Goal: Task Accomplishment & Management: Manage account settings

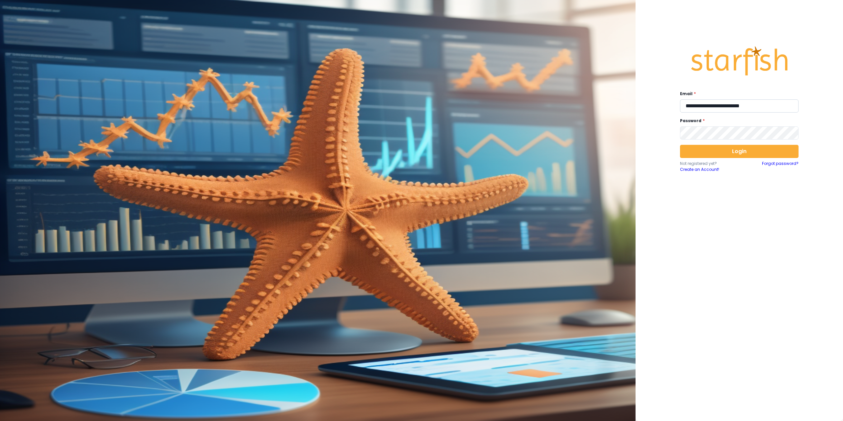
click at [741, 104] on input "**********" at bounding box center [739, 105] width 119 height 13
type input "**********"
click at [746, 105] on input "**********" at bounding box center [739, 105] width 119 height 13
type input "**********"
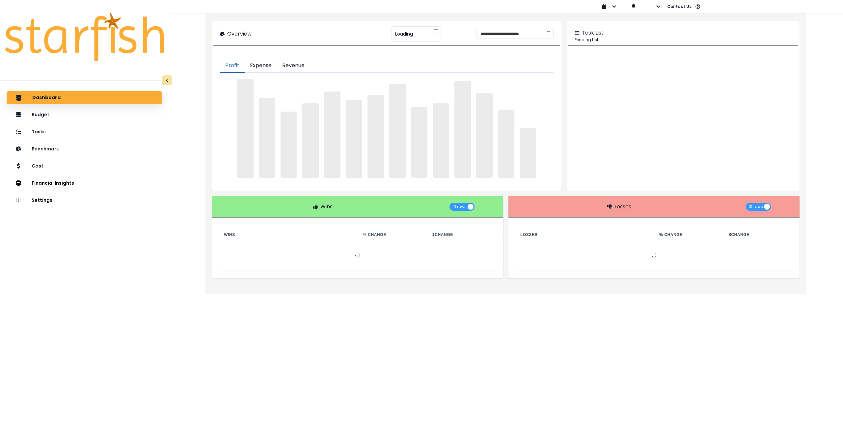
type input "**********"
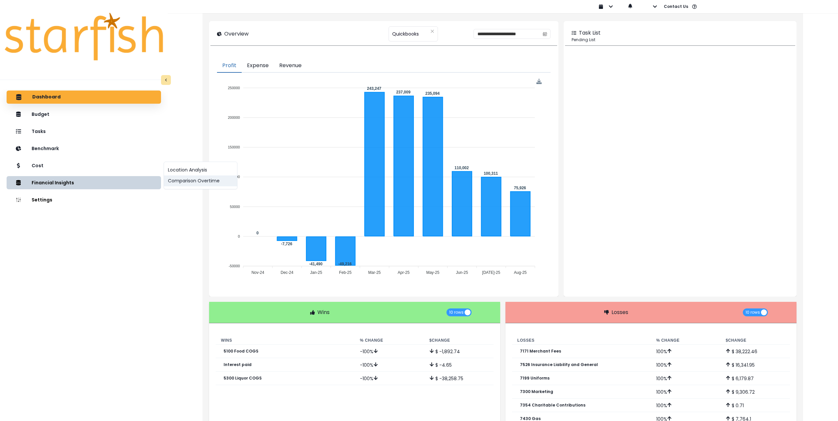
click at [186, 184] on button "Comparison Overtime" at bounding box center [200, 181] width 73 height 11
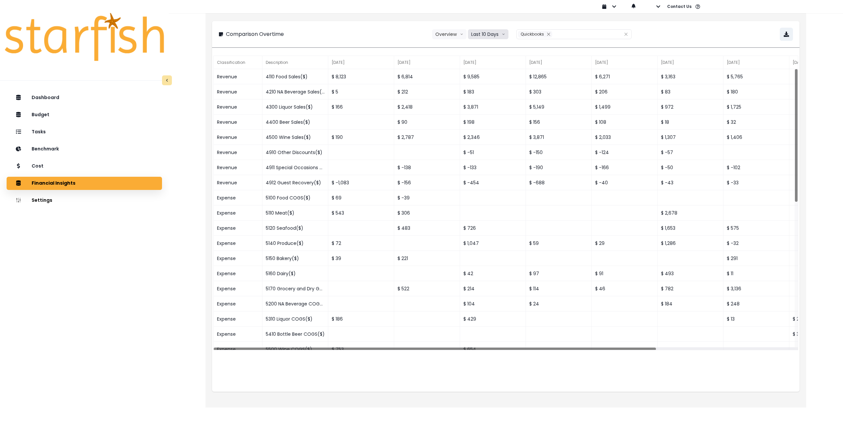
click at [497, 34] on button "Last 10 Days" at bounding box center [488, 34] width 41 height 10
click at [489, 69] on span "Last 15 Months" at bounding box center [488, 71] width 32 height 7
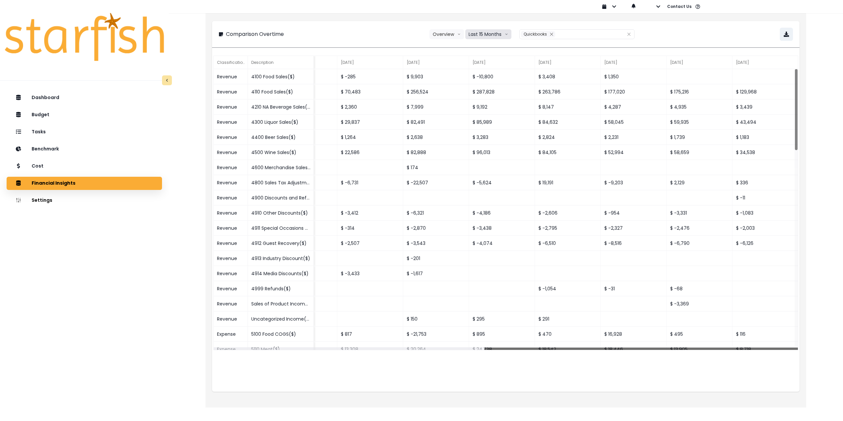
drag, startPoint x: 474, startPoint y: 349, endPoint x: 822, endPoint y: 332, distance: 348.2
click at [822, 332] on div "**********" at bounding box center [506, 199] width 674 height 398
click at [789, 31] on button "button" at bounding box center [786, 34] width 13 height 13
click at [111, 132] on div "Tasks" at bounding box center [84, 132] width 145 height 14
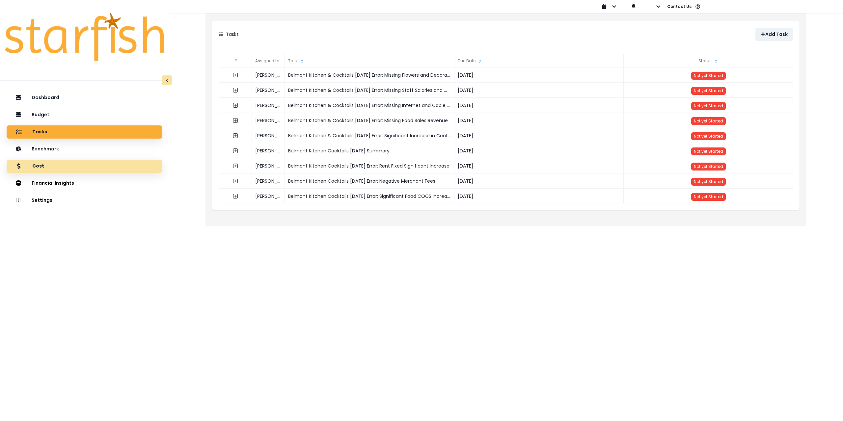
click at [99, 166] on div "Cost" at bounding box center [84, 166] width 145 height 14
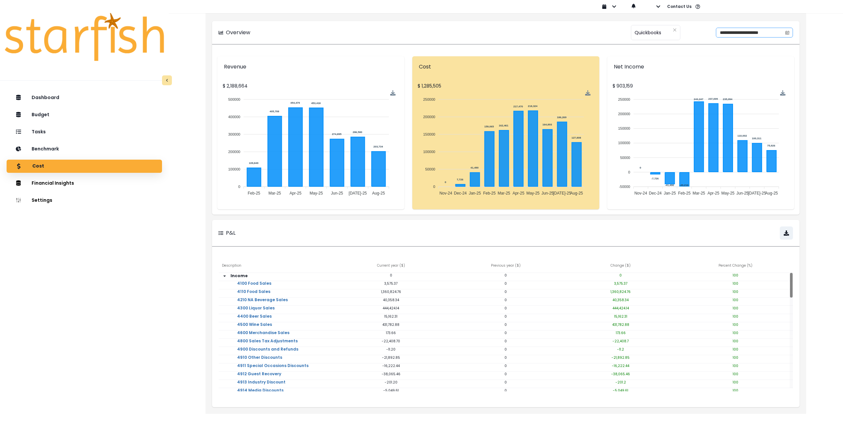
click at [792, 35] on span at bounding box center [787, 32] width 11 height 9
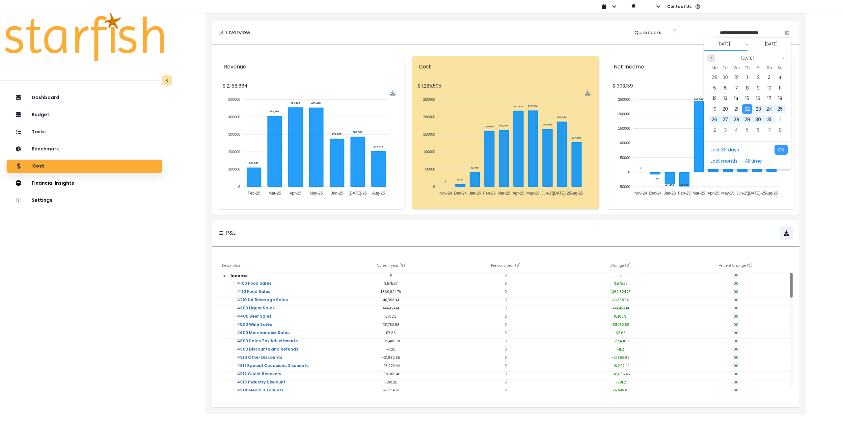
click at [712, 56] on icon "page previous" at bounding box center [711, 58] width 4 height 4
click at [716, 76] on div "1" at bounding box center [715, 77] width 10 height 10
click at [711, 58] on icon "page previous" at bounding box center [711, 58] width 4 height 4
click at [751, 119] on div "31" at bounding box center [747, 120] width 10 height 10
click at [785, 148] on button "OK" at bounding box center [780, 150] width 13 height 10
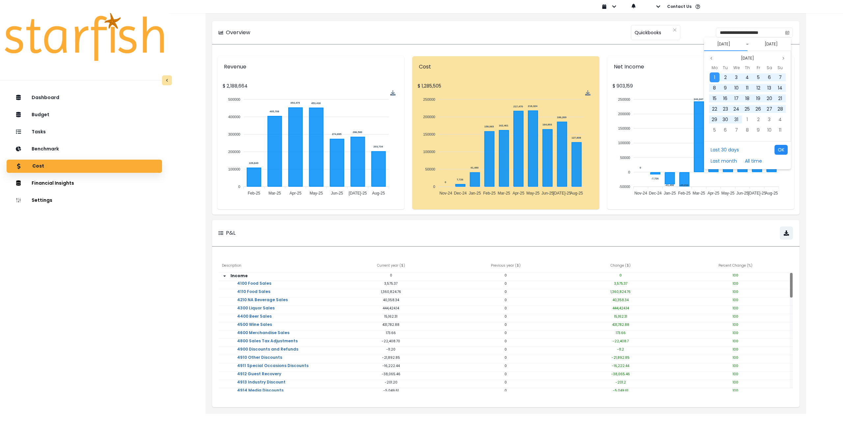
type input "**********"
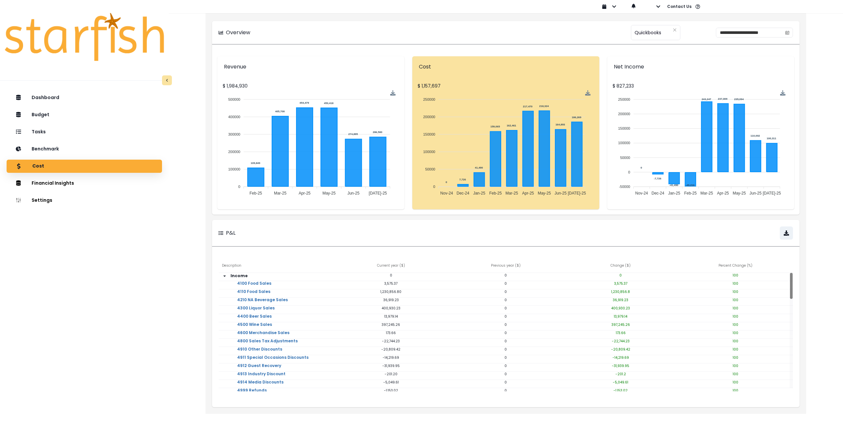
click at [76, 339] on div "Dashboard Budget Tasks Benchmark Cost Financial Insights Location Analysis Comp…" at bounding box center [84, 276] width 169 height 372
click at [79, 136] on div "Tasks" at bounding box center [84, 132] width 145 height 14
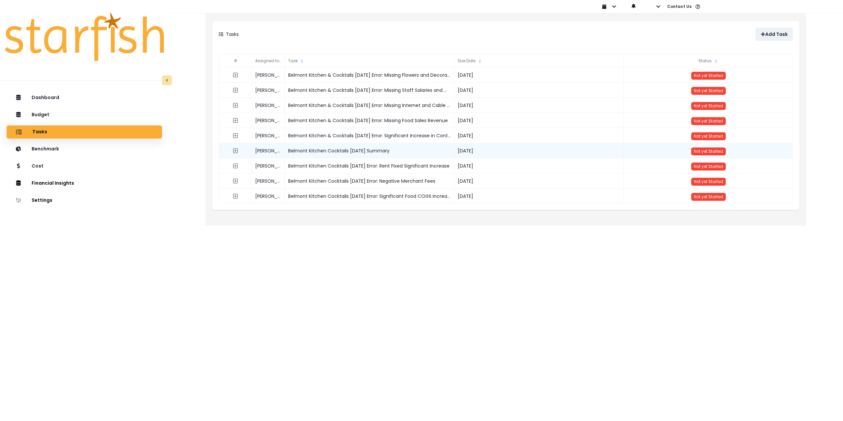
drag, startPoint x: 398, startPoint y: 150, endPoint x: 283, endPoint y: 156, distance: 115.4
click at [283, 143] on div "[PERSON_NAME] Kitchen Cocktails [DATE] Summary [DATE] Not yet Started" at bounding box center [506, 143] width 574 height 0
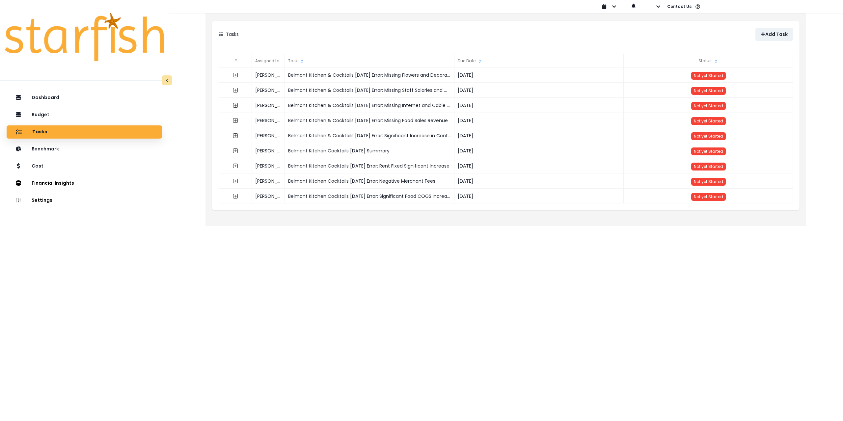
copy div "Belmont Kitchen Cocktails [DATE] Summary"
click at [781, 33] on p "Add Task" at bounding box center [776, 35] width 22 height 6
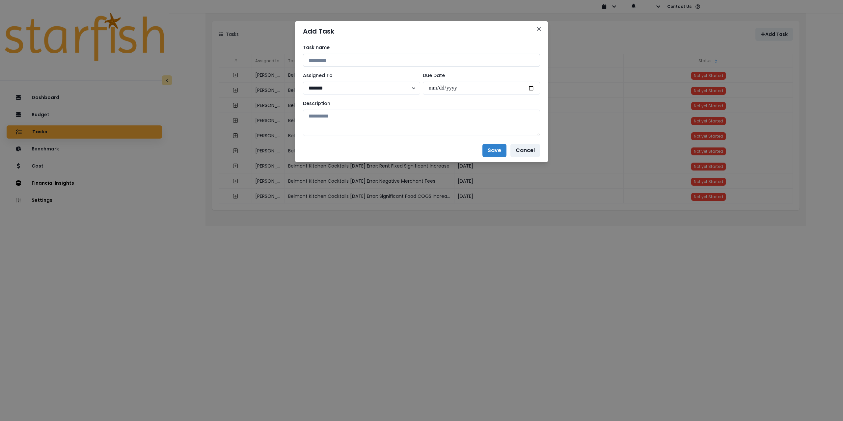
click at [350, 59] on input at bounding box center [421, 60] width 237 height 13
paste input "**********"
click at [385, 60] on input "**********" at bounding box center [421, 60] width 237 height 13
type input "**********"
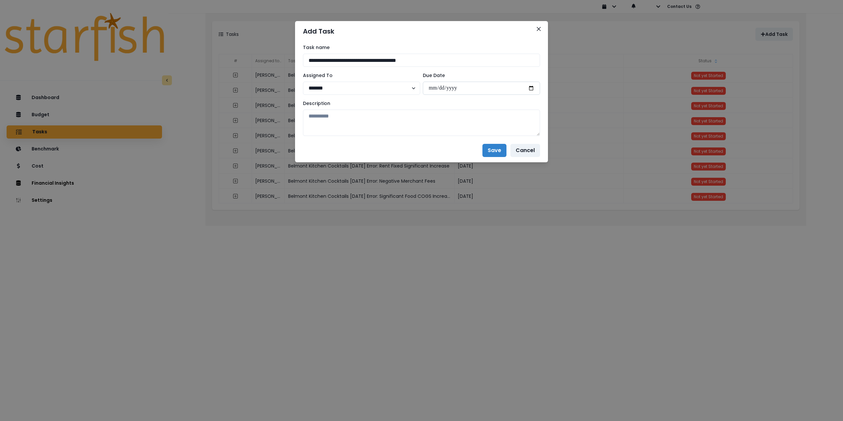
click at [532, 86] on input "date" at bounding box center [481, 88] width 117 height 13
type input "**********"
click at [392, 113] on textarea at bounding box center [421, 123] width 237 height 26
paste textarea "**********"
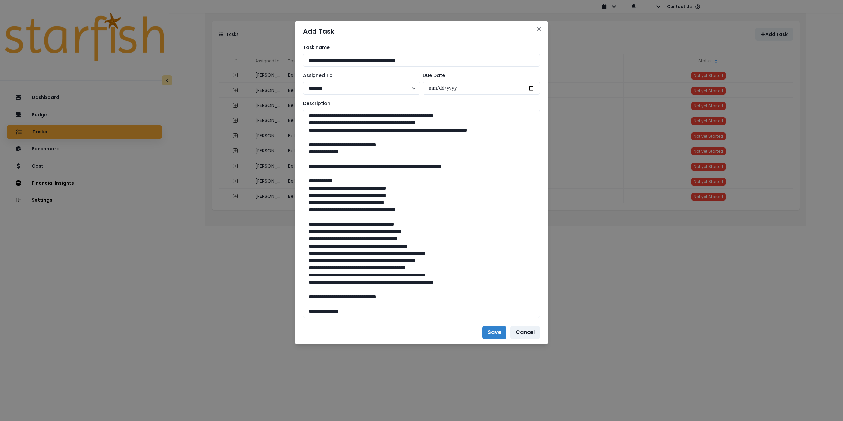
scroll to position [410, 0]
drag, startPoint x: 537, startPoint y: 134, endPoint x: 552, endPoint y: 320, distance: 186.3
click at [552, 320] on div "**********" at bounding box center [421, 210] width 843 height 421
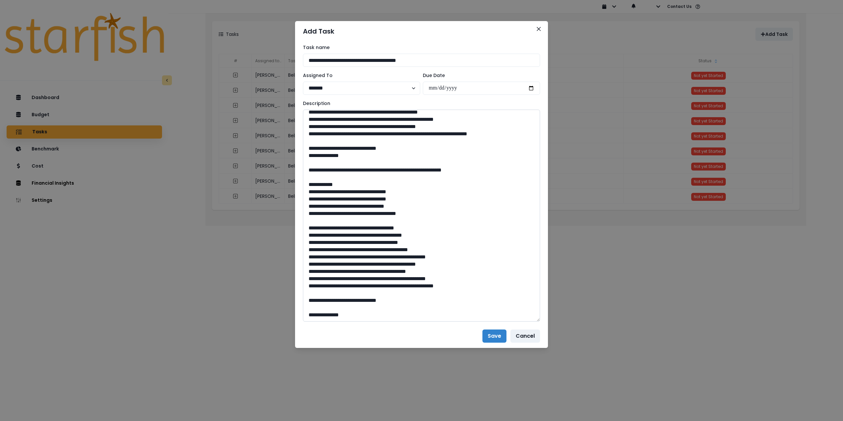
click at [335, 308] on textarea at bounding box center [421, 216] width 237 height 212
click at [335, 300] on textarea at bounding box center [421, 216] width 237 height 212
click at [335, 288] on textarea at bounding box center [421, 216] width 237 height 212
click at [337, 280] on textarea at bounding box center [421, 216] width 237 height 212
click at [334, 316] on textarea at bounding box center [421, 216] width 237 height 212
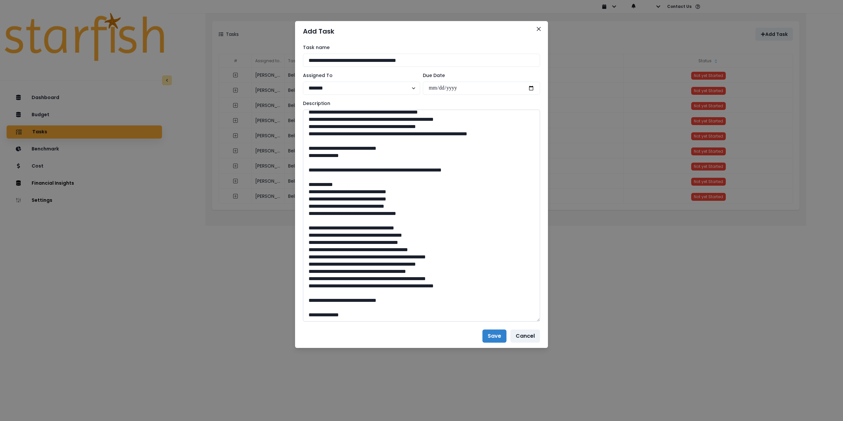
drag, startPoint x: 341, startPoint y: 297, endPoint x: 343, endPoint y: 294, distance: 3.5
click at [342, 297] on textarea at bounding box center [421, 216] width 237 height 212
click at [345, 285] on textarea at bounding box center [421, 216] width 237 height 212
click at [344, 278] on textarea at bounding box center [421, 216] width 237 height 212
click at [342, 272] on textarea at bounding box center [421, 216] width 237 height 212
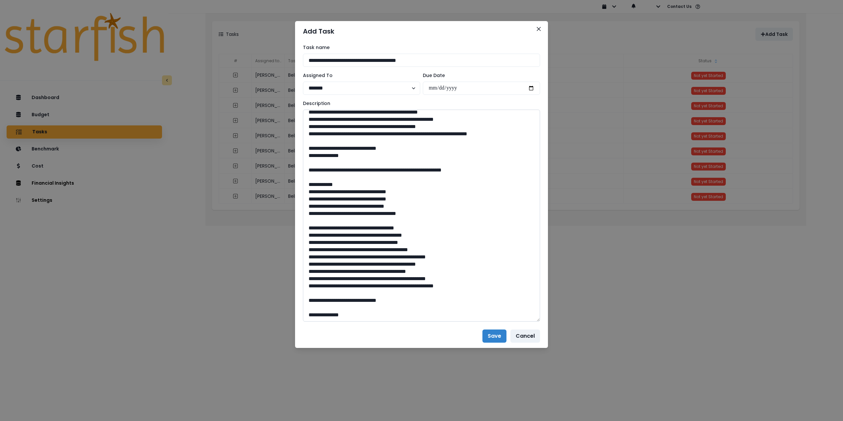
click at [342, 264] on textarea at bounding box center [421, 216] width 237 height 212
click at [341, 258] on textarea at bounding box center [421, 216] width 237 height 212
click at [342, 251] on textarea at bounding box center [421, 216] width 237 height 212
click at [341, 242] on textarea at bounding box center [421, 216] width 237 height 212
click at [340, 236] on textarea at bounding box center [421, 216] width 237 height 212
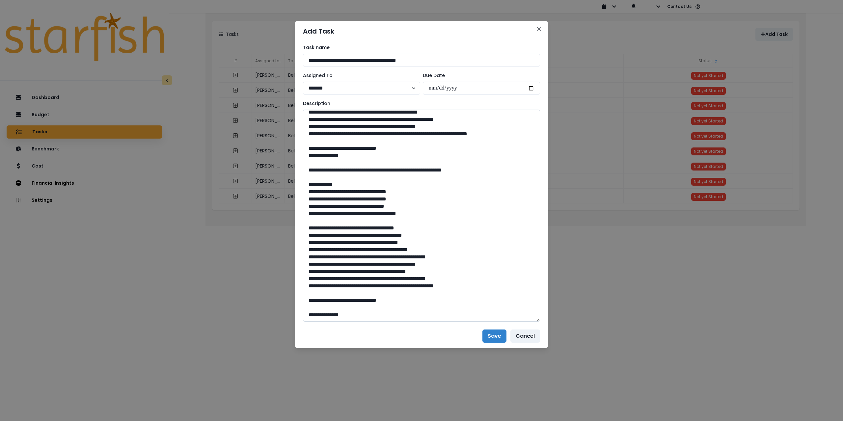
click at [340, 229] on textarea at bounding box center [421, 216] width 237 height 212
click at [347, 314] on textarea at bounding box center [421, 216] width 237 height 212
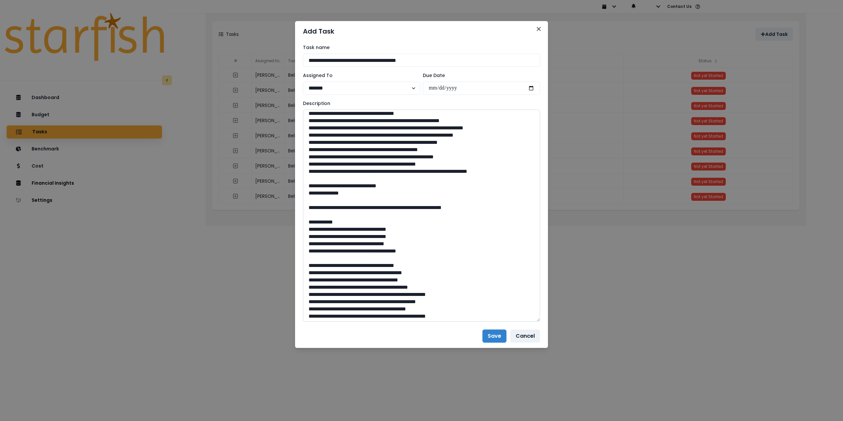
scroll to position [344, 0]
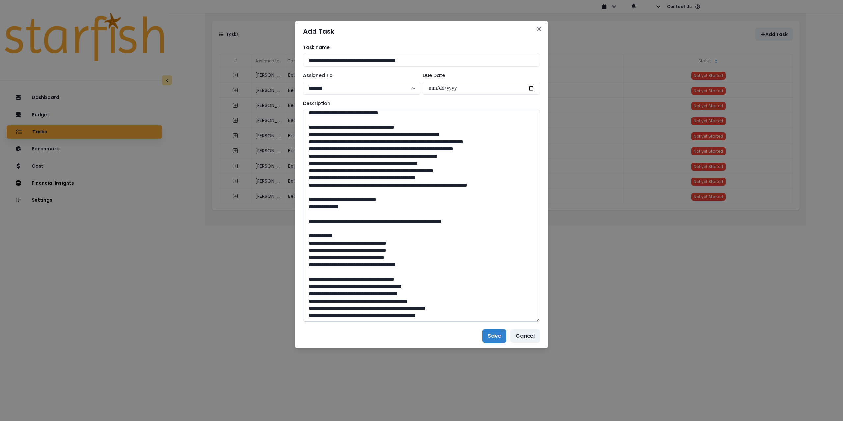
click at [412, 214] on textarea at bounding box center [421, 216] width 237 height 212
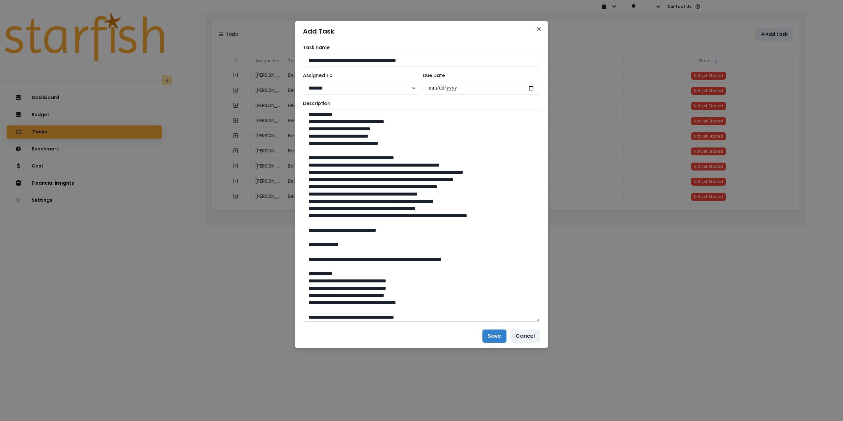
scroll to position [351, 0]
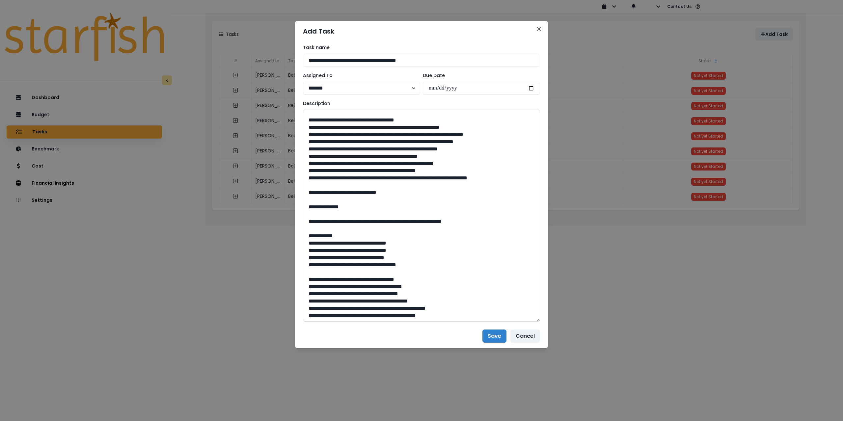
click at [368, 225] on textarea at bounding box center [421, 216] width 237 height 212
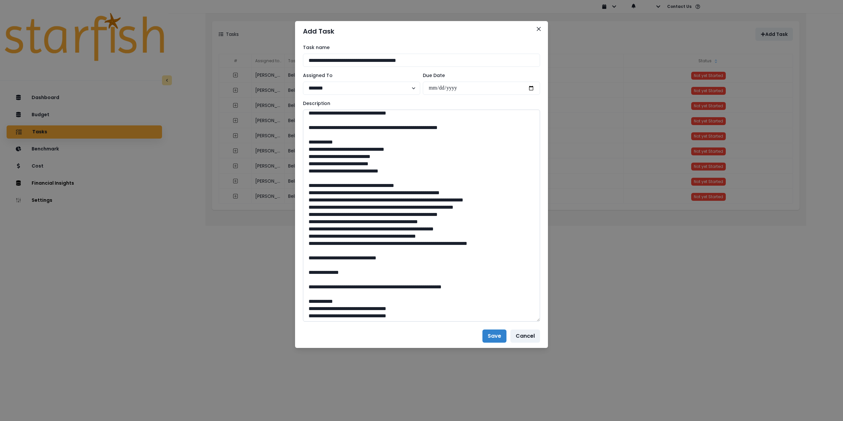
scroll to position [285, 0]
click at [390, 125] on textarea at bounding box center [421, 216] width 237 height 212
click at [349, 286] on textarea at bounding box center [421, 216] width 237 height 212
paste textarea "*********"
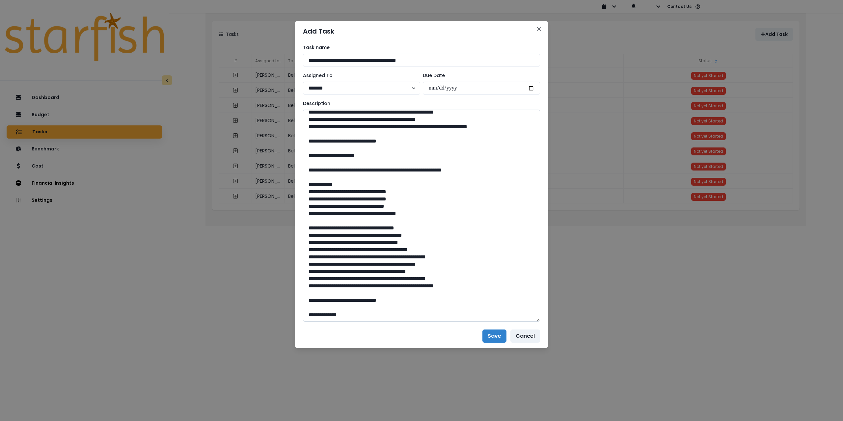
scroll to position [417, 0]
click at [372, 315] on textarea at bounding box center [421, 216] width 237 height 212
click at [332, 314] on textarea at bounding box center [421, 216] width 237 height 212
click at [337, 298] on textarea at bounding box center [421, 216] width 237 height 212
click at [343, 287] on textarea at bounding box center [421, 216] width 237 height 212
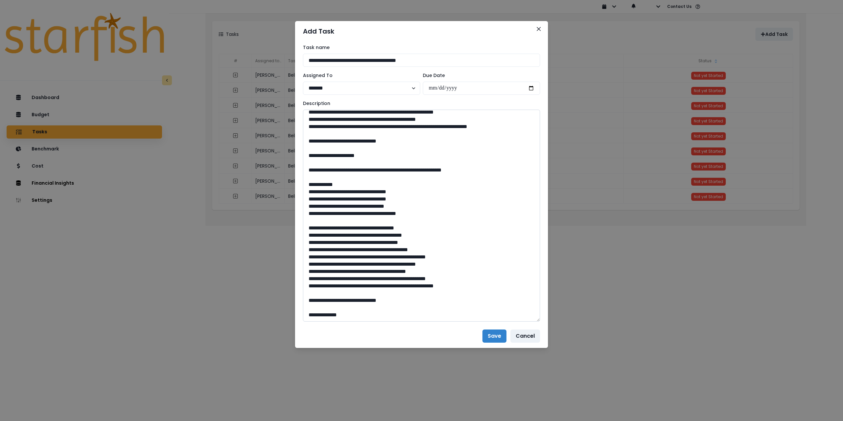
click at [346, 278] on textarea at bounding box center [421, 216] width 237 height 212
click at [348, 271] on textarea at bounding box center [421, 216] width 237 height 212
click at [351, 263] on textarea at bounding box center [421, 216] width 237 height 212
click at [353, 256] on textarea at bounding box center [421, 216] width 237 height 212
click at [353, 244] on textarea at bounding box center [421, 216] width 237 height 212
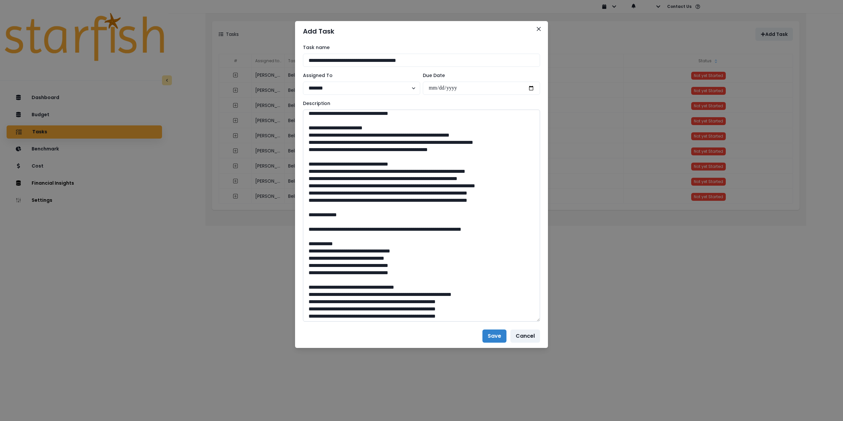
scroll to position [22, 0]
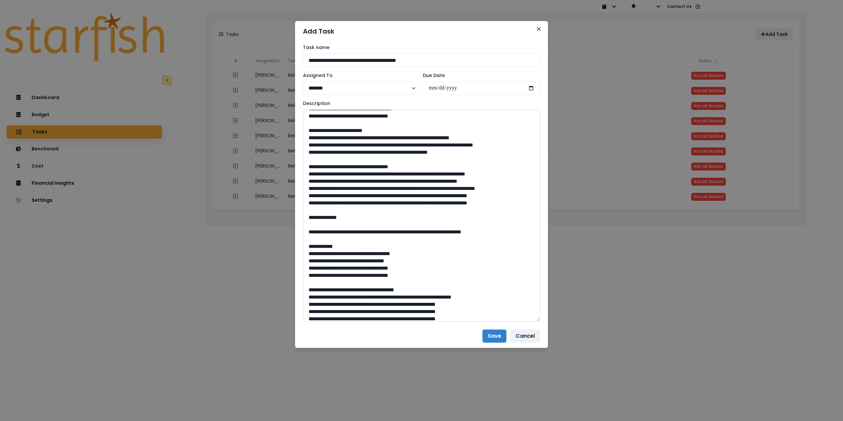
click at [317, 217] on textarea at bounding box center [421, 216] width 237 height 212
click at [318, 209] on textarea at bounding box center [421, 216] width 237 height 212
click at [317, 199] on textarea at bounding box center [421, 216] width 237 height 212
click at [317, 191] on textarea at bounding box center [421, 216] width 237 height 212
click at [317, 182] on textarea at bounding box center [421, 216] width 237 height 212
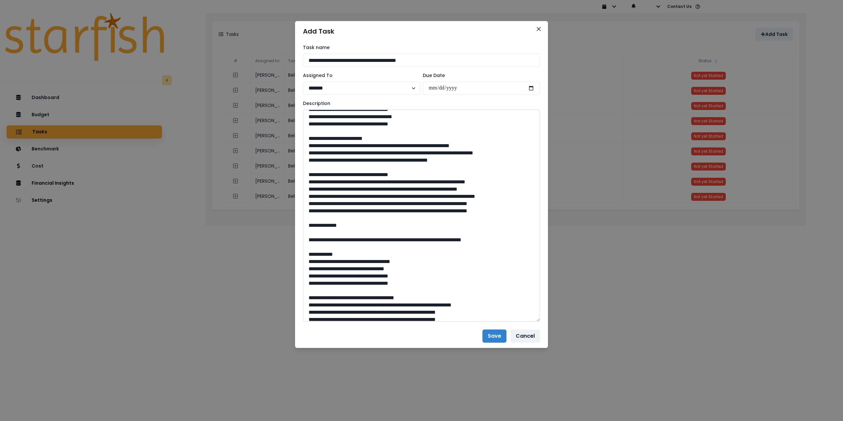
scroll to position [0, 0]
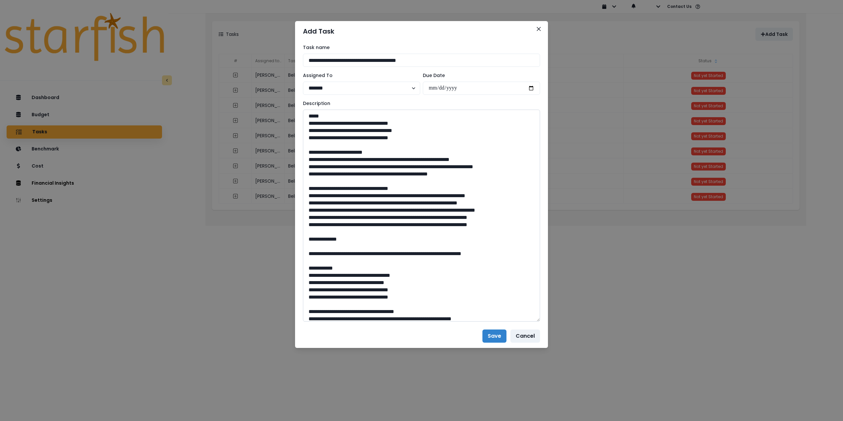
click at [320, 179] on textarea at bounding box center [421, 216] width 237 height 212
click at [320, 166] on textarea at bounding box center [421, 216] width 237 height 212
click at [320, 159] on textarea at bounding box center [421, 216] width 237 height 212
click at [326, 158] on textarea at bounding box center [421, 216] width 237 height 212
click at [318, 160] on textarea at bounding box center [421, 216] width 237 height 212
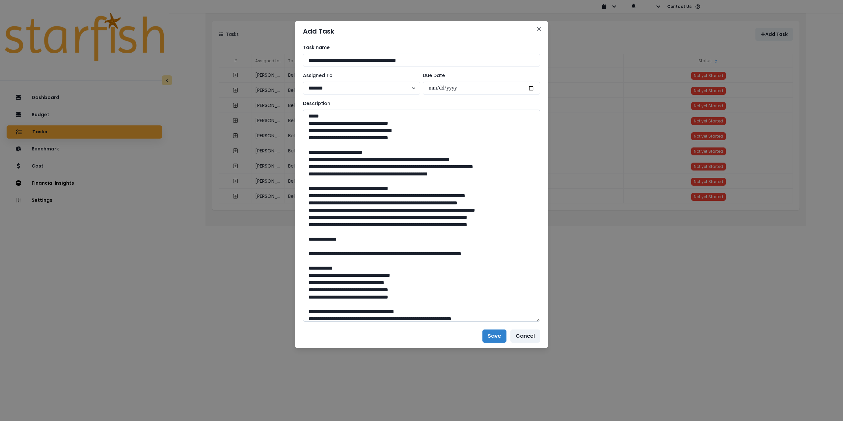
click at [316, 169] on textarea at bounding box center [421, 216] width 237 height 212
click at [317, 181] on textarea at bounding box center [421, 216] width 237 height 212
click at [318, 202] on textarea at bounding box center [421, 216] width 237 height 212
click at [318, 210] on textarea at bounding box center [421, 216] width 237 height 212
click at [317, 220] on textarea at bounding box center [421, 216] width 237 height 212
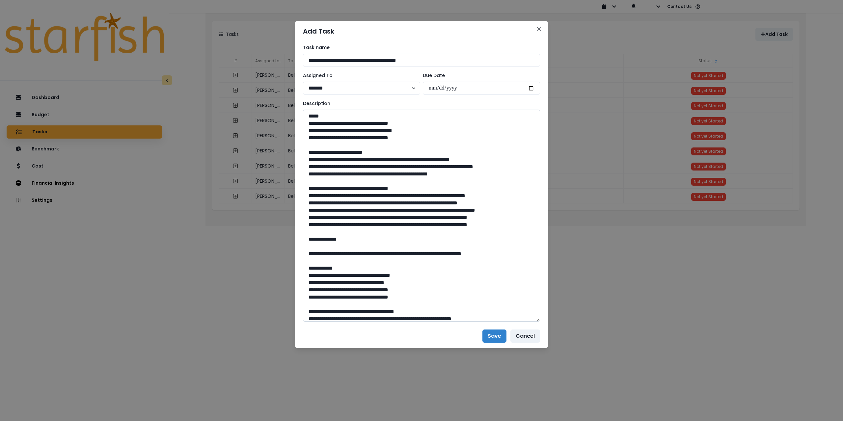
click at [317, 230] on textarea at bounding box center [421, 216] width 237 height 212
click at [319, 237] on textarea at bounding box center [421, 216] width 237 height 212
click at [380, 124] on textarea at bounding box center [421, 216] width 237 height 212
click at [378, 131] on textarea at bounding box center [421, 216] width 237 height 212
click at [378, 138] on textarea at bounding box center [421, 216] width 237 height 212
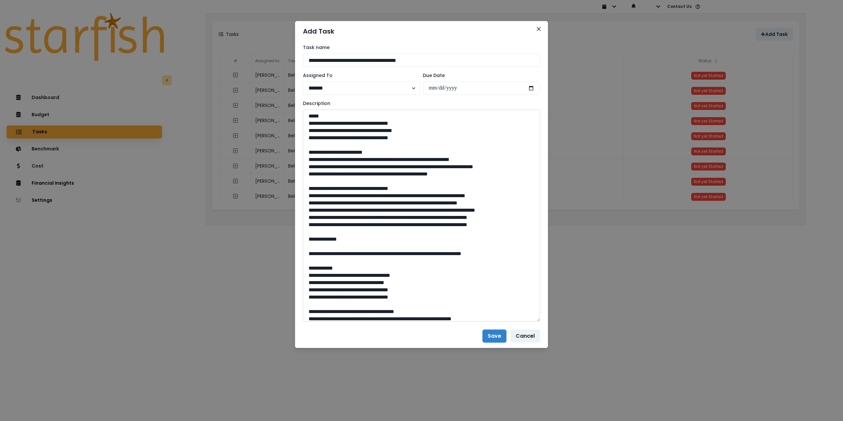
click at [333, 160] on textarea at bounding box center [421, 216] width 237 height 212
click at [329, 167] on textarea at bounding box center [421, 216] width 237 height 212
click at [327, 181] on textarea at bounding box center [421, 216] width 237 height 212
click at [326, 202] on textarea at bounding box center [421, 216] width 237 height 212
click at [323, 208] on textarea at bounding box center [421, 216] width 237 height 212
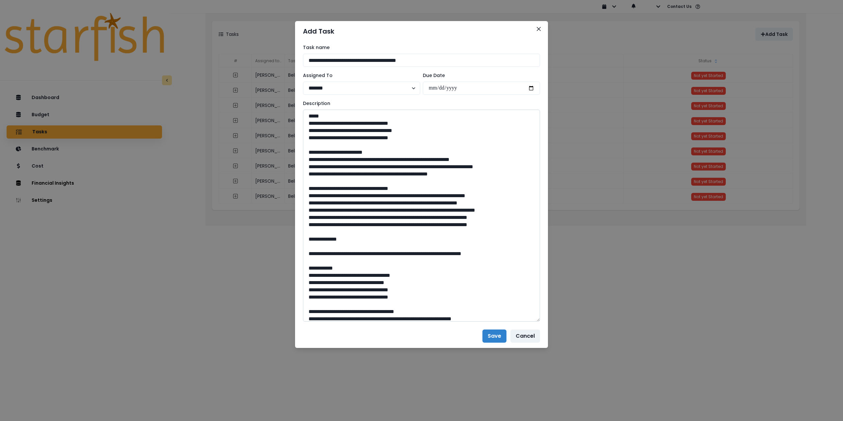
click at [323, 217] on textarea at bounding box center [421, 216] width 237 height 212
click at [323, 229] on textarea at bounding box center [421, 216] width 237 height 212
click at [324, 238] on textarea at bounding box center [421, 216] width 237 height 212
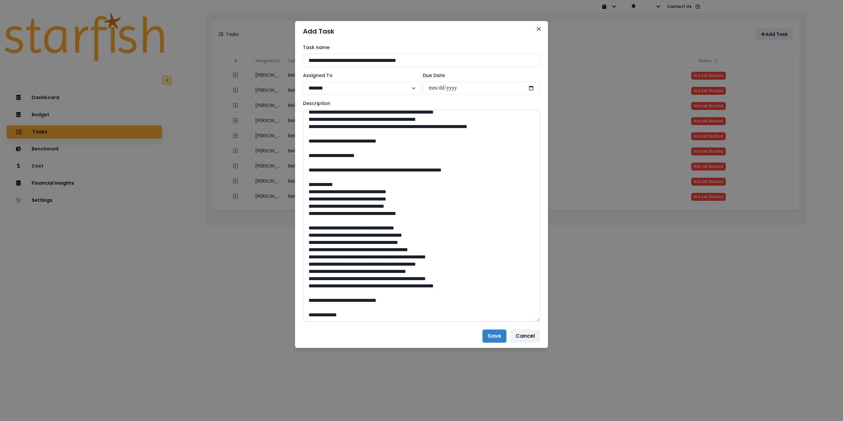
scroll to position [417, 0]
click at [347, 156] on textarea at bounding box center [421, 216] width 237 height 212
click at [341, 313] on textarea at bounding box center [421, 216] width 237 height 212
paste textarea "*********"
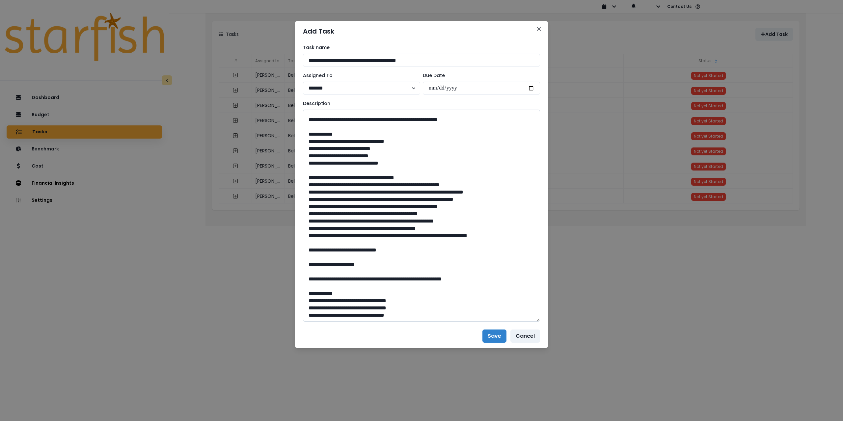
scroll to position [252, 0]
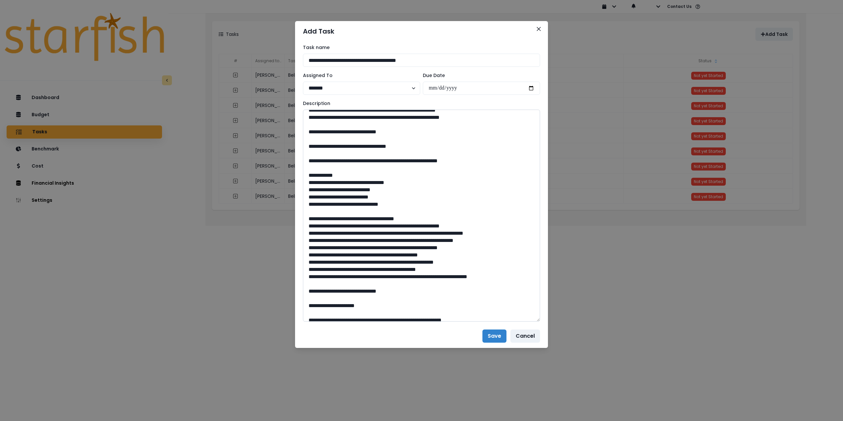
click at [348, 161] on textarea at bounding box center [421, 216] width 237 height 212
click at [410, 235] on textarea at bounding box center [421, 216] width 237 height 212
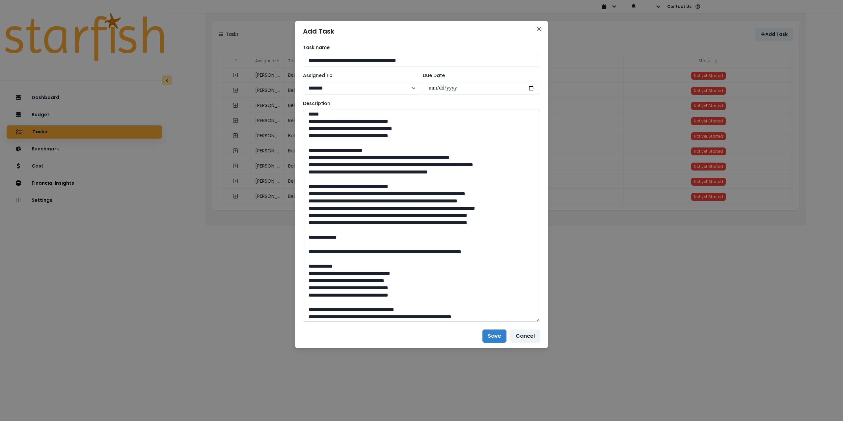
scroll to position [0, 0]
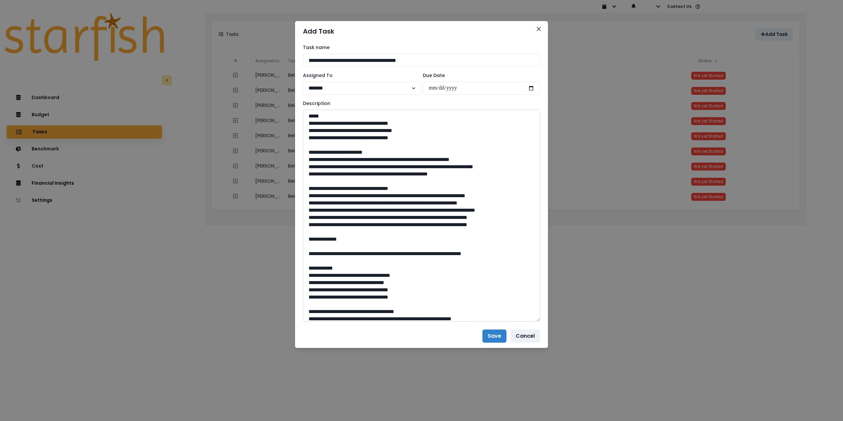
click at [410, 224] on textarea at bounding box center [421, 216] width 237 height 212
type textarea "**********"
click at [498, 339] on button "Save" at bounding box center [494, 336] width 24 height 13
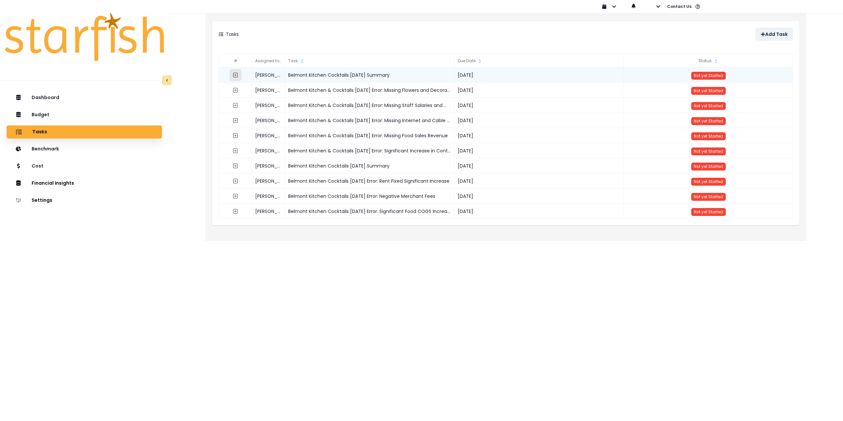
click at [234, 73] on icon "expand outline" at bounding box center [235, 74] width 5 height 5
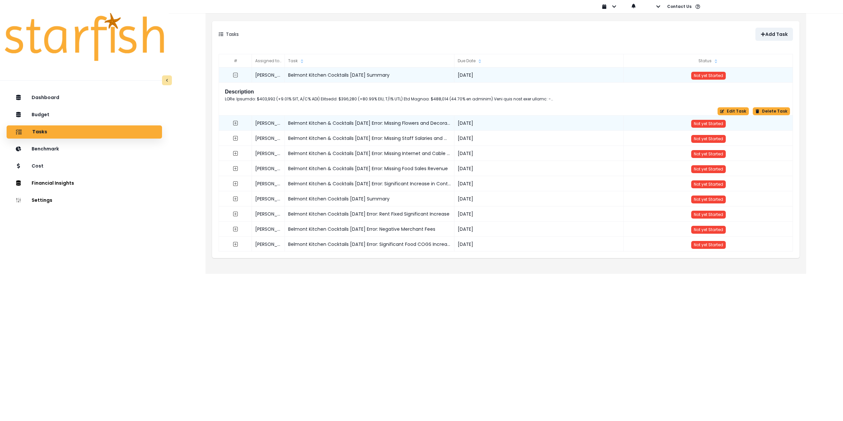
click at [745, 116] on div "Not yet Started" at bounding box center [709, 123] width 170 height 15
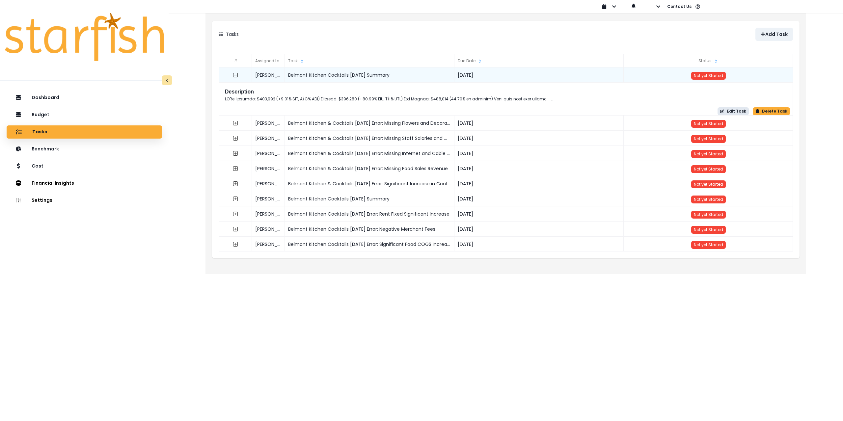
click at [739, 113] on button "Edit Task" at bounding box center [733, 111] width 31 height 8
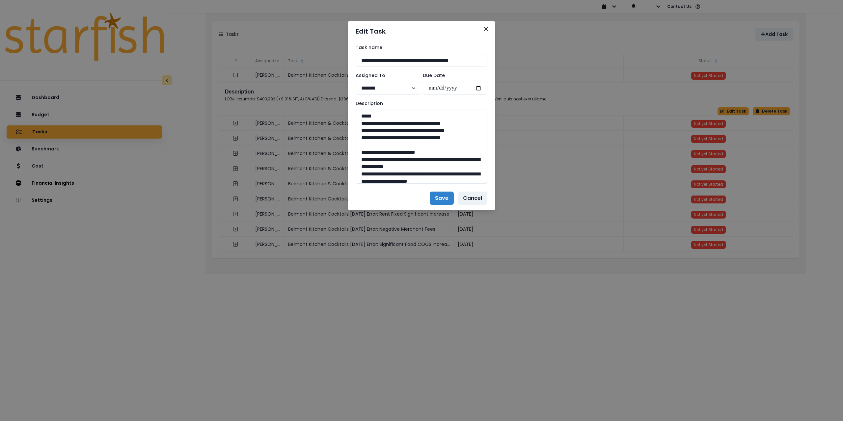
drag, startPoint x: 484, startPoint y: 135, endPoint x: 492, endPoint y: 381, distance: 246.8
click at [492, 186] on div "**********" at bounding box center [422, 113] width 148 height 145
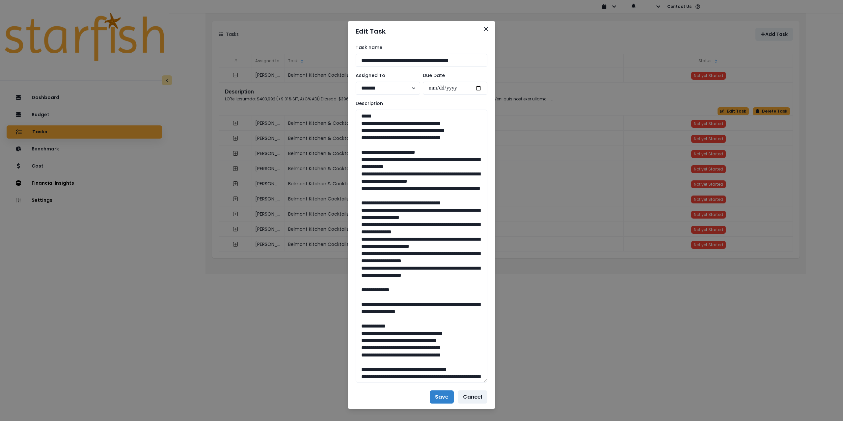
drag, startPoint x: 461, startPoint y: 152, endPoint x: 339, endPoint y: 126, distance: 125.0
drag, startPoint x: 417, startPoint y: 216, endPoint x: 342, endPoint y: 176, distance: 84.6
click at [342, 176] on div "**********" at bounding box center [421, 210] width 843 height 421
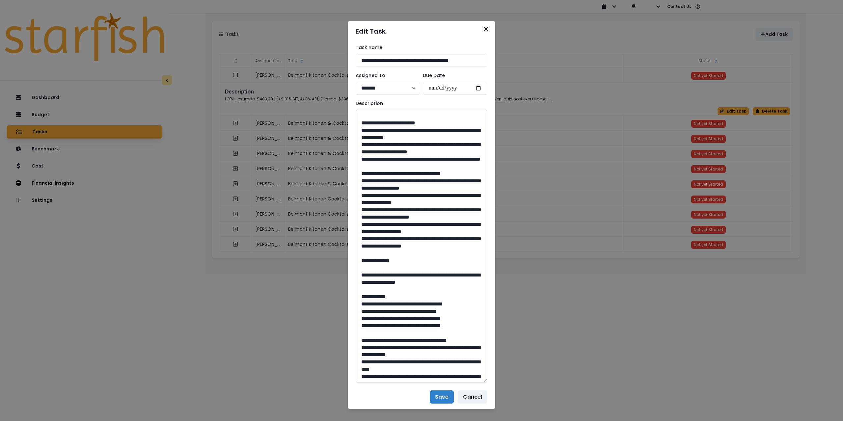
scroll to position [33, 0]
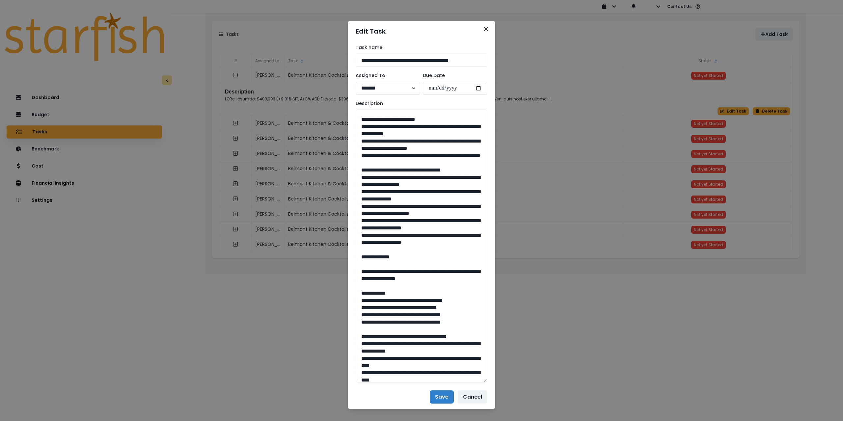
drag, startPoint x: 470, startPoint y: 272, endPoint x: 343, endPoint y: 209, distance: 141.7
click at [343, 209] on div "**********" at bounding box center [421, 210] width 843 height 421
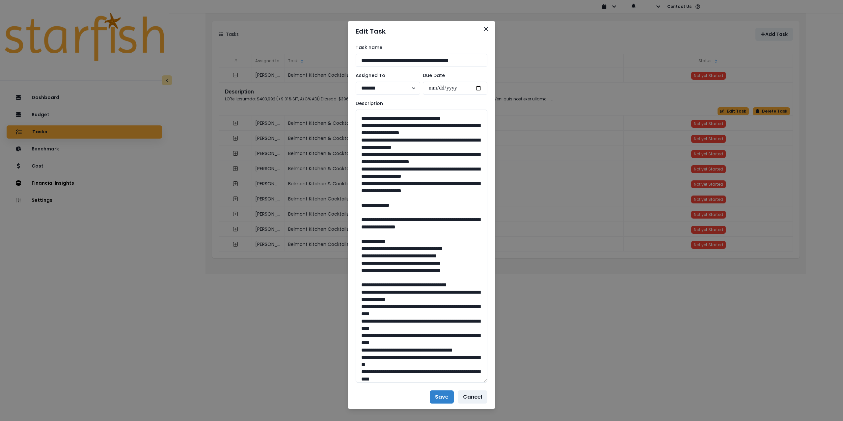
scroll to position [99, 0]
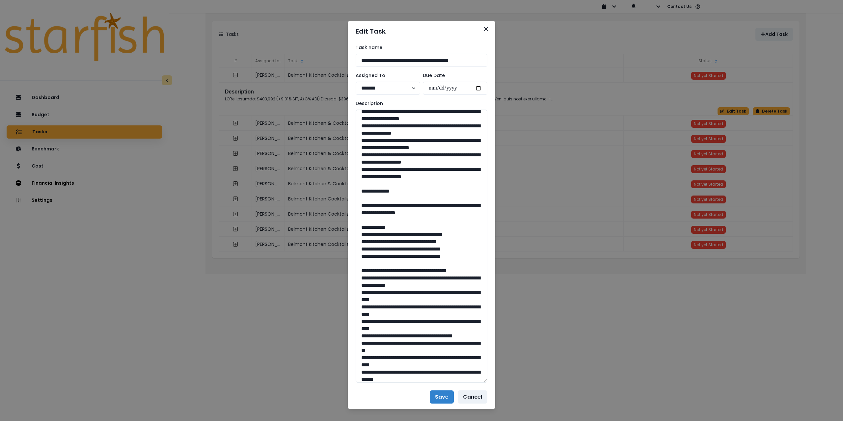
drag, startPoint x: 377, startPoint y: 233, endPoint x: 465, endPoint y: 242, distance: 87.7
click at [465, 242] on textarea at bounding box center [422, 246] width 132 height 273
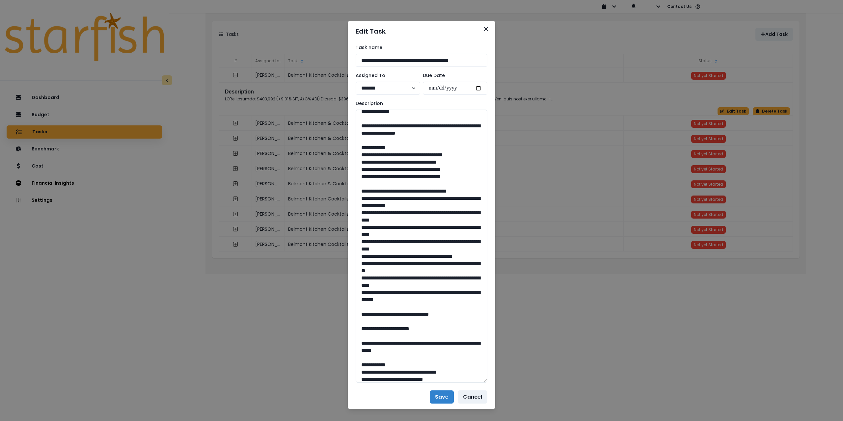
scroll to position [198, 0]
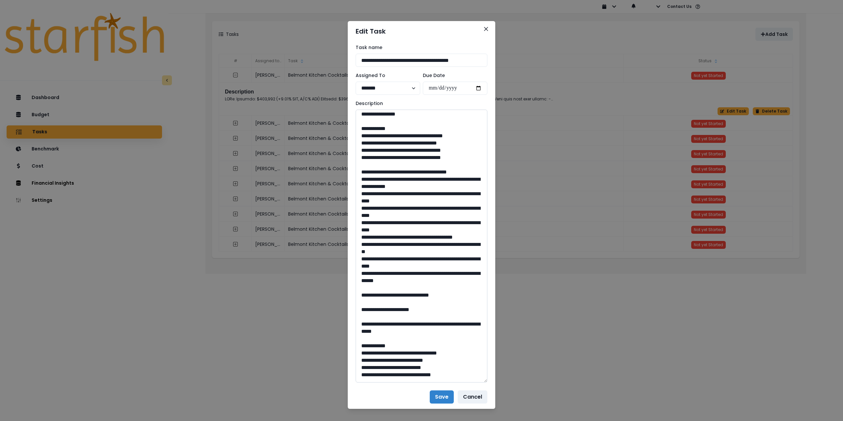
drag, startPoint x: 421, startPoint y: 329, endPoint x: 405, endPoint y: 330, distance: 16.8
click at [405, 330] on textarea at bounding box center [422, 246] width 132 height 273
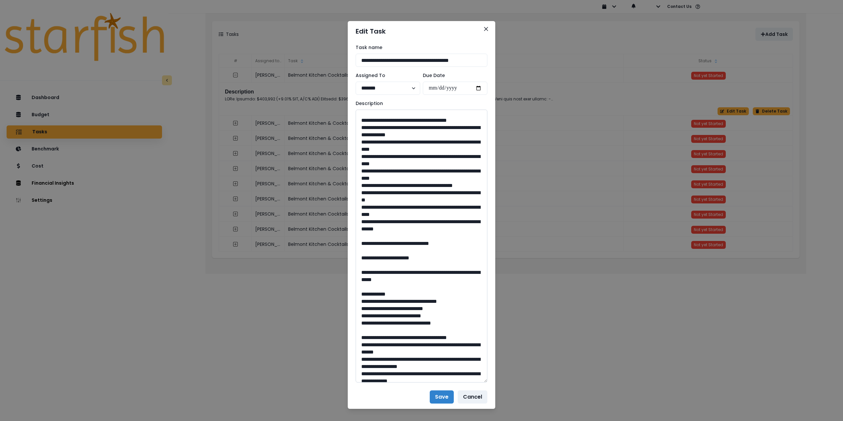
scroll to position [296, 0]
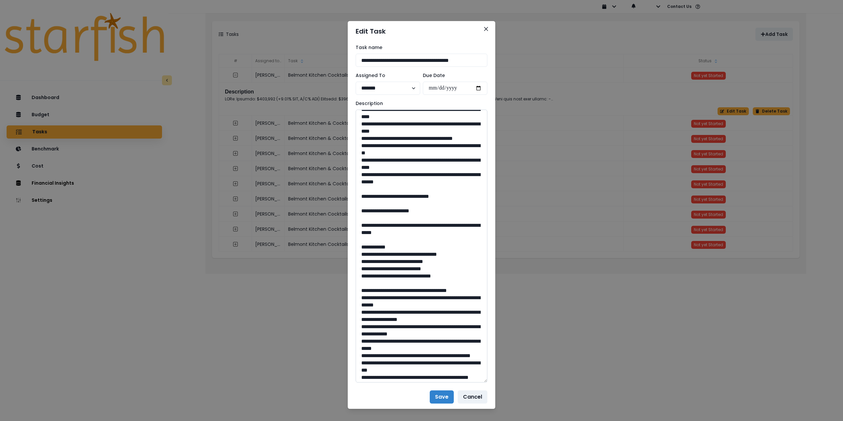
drag, startPoint x: 378, startPoint y: 260, endPoint x: 446, endPoint y: 269, distance: 68.7
click at [446, 269] on textarea at bounding box center [422, 246] width 132 height 273
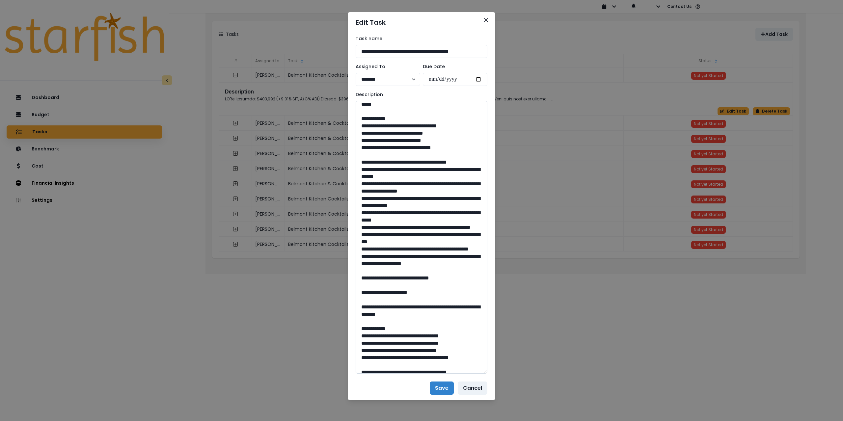
scroll to position [461, 0]
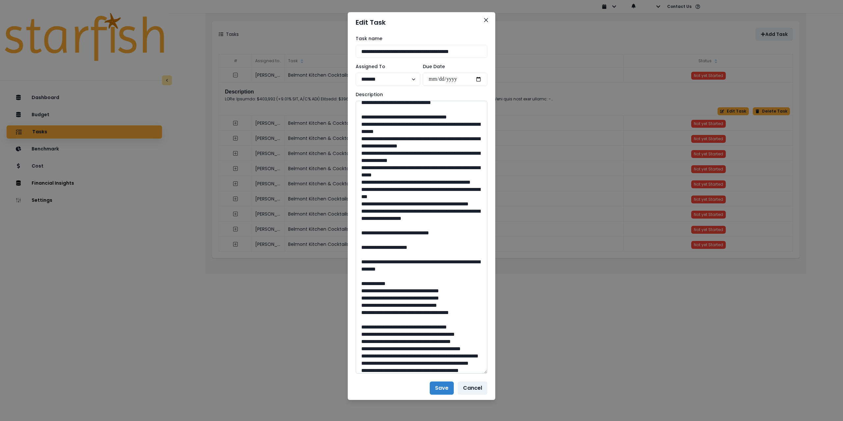
drag, startPoint x: 421, startPoint y: 283, endPoint x: 405, endPoint y: 282, distance: 16.5
click at [405, 282] on textarea at bounding box center [422, 237] width 132 height 273
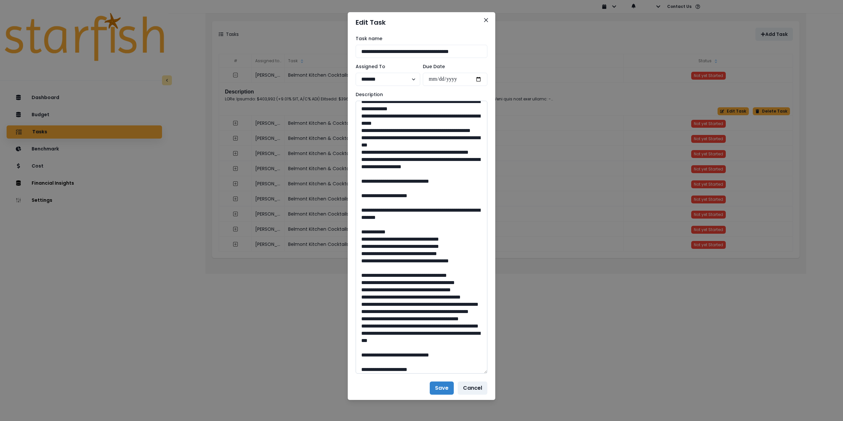
scroll to position [527, 0]
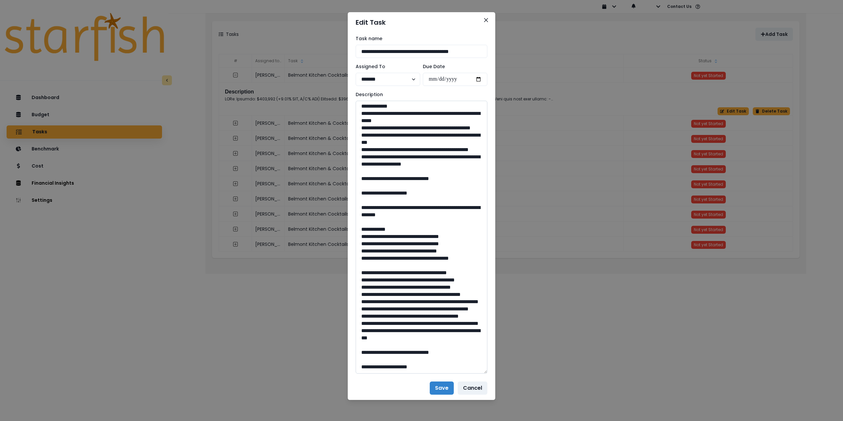
drag, startPoint x: 378, startPoint y: 246, endPoint x: 456, endPoint y: 256, distance: 78.7
click at [456, 256] on textarea at bounding box center [422, 237] width 132 height 273
drag, startPoint x: 420, startPoint y: 355, endPoint x: 406, endPoint y: 355, distance: 13.8
click at [406, 355] on textarea at bounding box center [422, 237] width 132 height 273
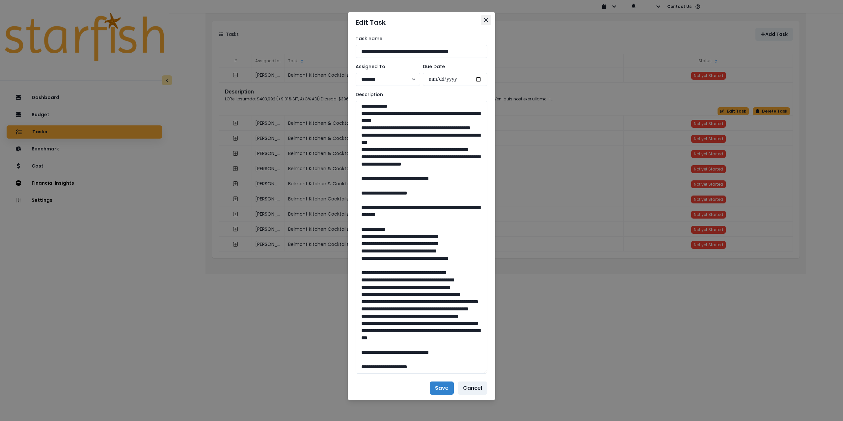
click at [484, 21] on icon "Close" at bounding box center [486, 20] width 4 height 4
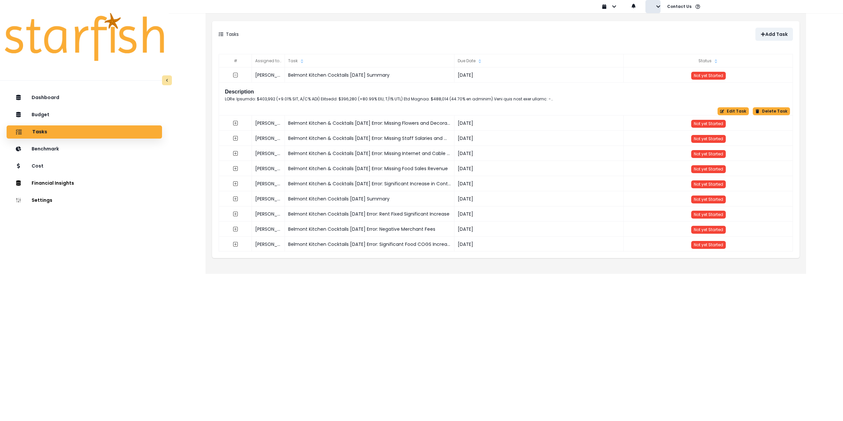
click at [655, 8] on button "button" at bounding box center [652, 6] width 15 height 13
click at [661, 25] on p "Sign out" at bounding box center [669, 25] width 22 height 6
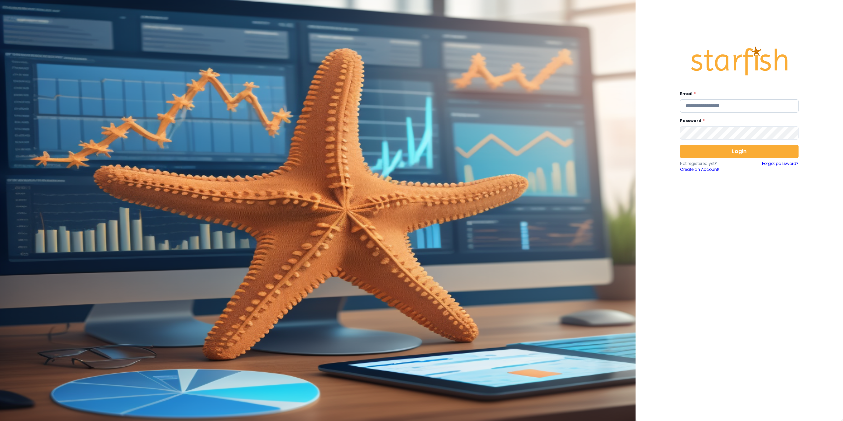
type input "**********"
click at [715, 104] on input "**********" at bounding box center [739, 105] width 119 height 13
paste input "**********"
type input "**********"
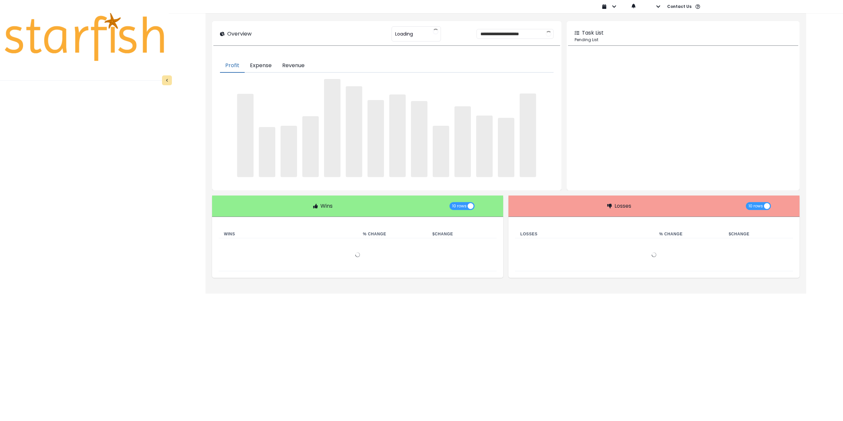
type input "**********"
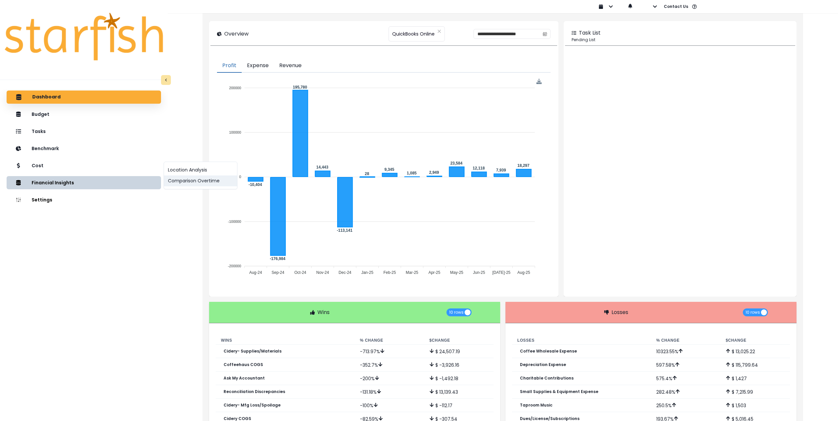
click at [190, 180] on button "Comparison Overtime" at bounding box center [200, 181] width 73 height 11
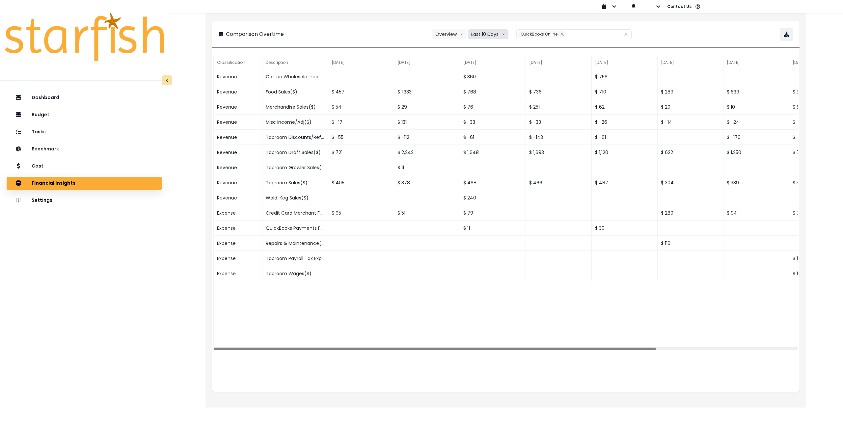
click at [492, 33] on button "Last 10 Days" at bounding box center [488, 34] width 41 height 10
click at [492, 70] on span "Last 15 Months" at bounding box center [488, 71] width 32 height 7
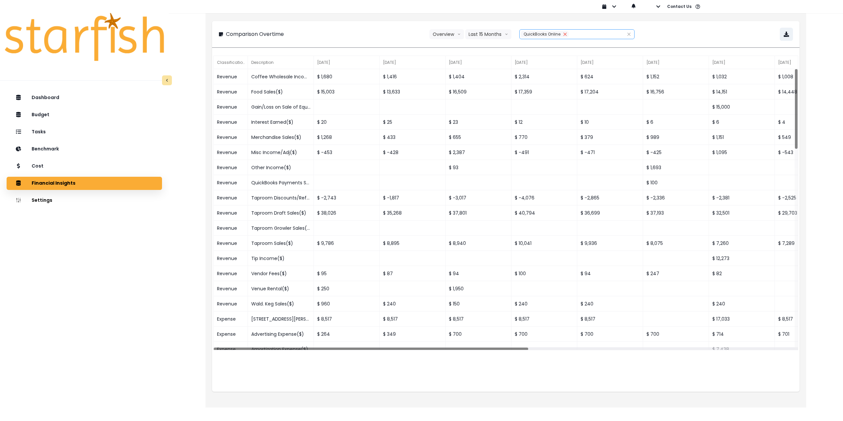
click at [565, 33] on icon "close" at bounding box center [565, 34] width 4 height 4
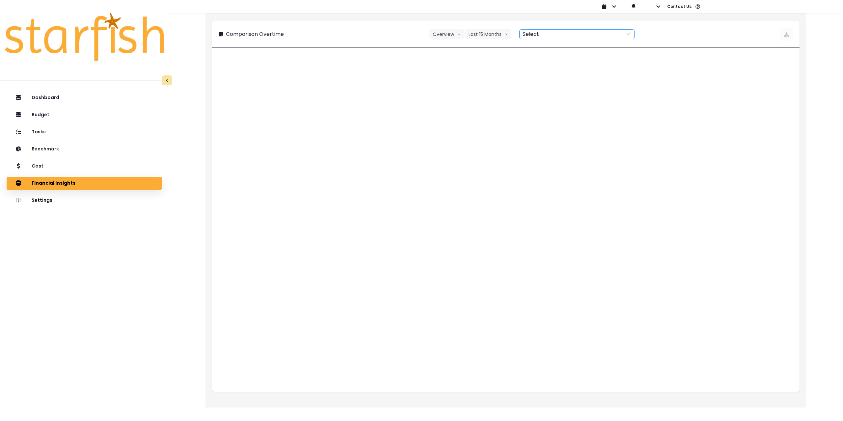
click at [553, 33] on div at bounding box center [570, 34] width 100 height 9
click at [549, 47] on span "QuickBooks Online" at bounding box center [553, 47] width 42 height 7
type input "**********"
click at [695, 32] on div "**********" at bounding box center [506, 34] width 574 height 13
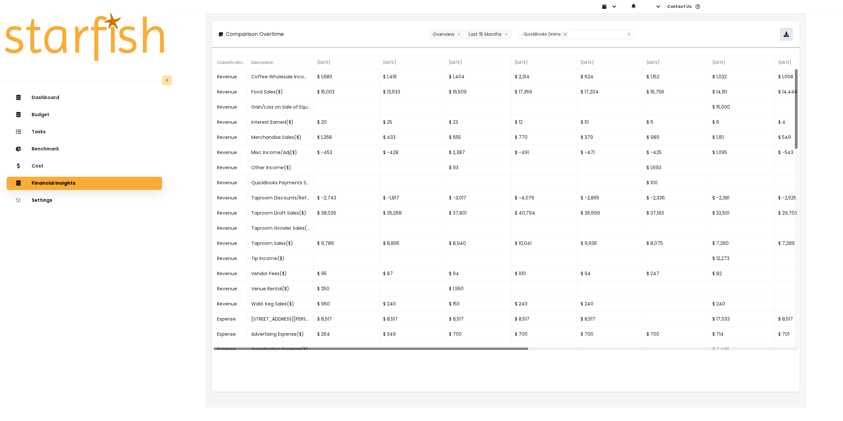
click at [787, 33] on icon "button" at bounding box center [786, 34] width 5 height 5
click at [69, 167] on div "Cost" at bounding box center [84, 166] width 145 height 14
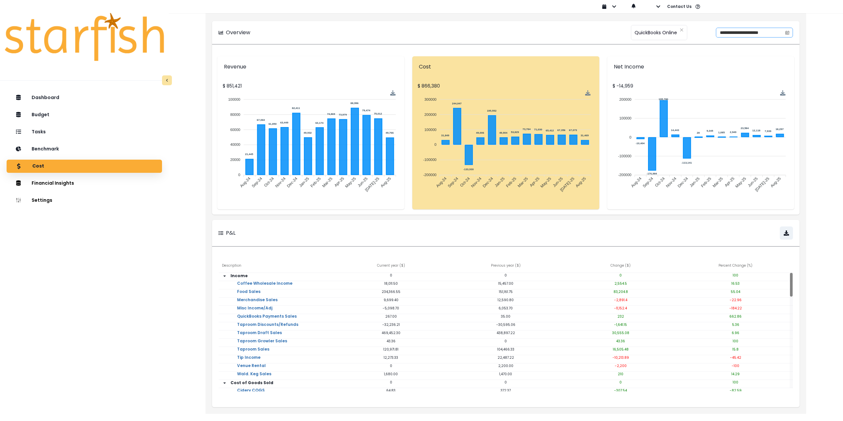
drag, startPoint x: 788, startPoint y: 32, endPoint x: 779, endPoint y: 37, distance: 10.2
click at [788, 32] on icon "calendar" at bounding box center [787, 32] width 5 height 5
click at [710, 55] on button "Previous month" at bounding box center [711, 58] width 8 height 8
click at [715, 77] on span "1" at bounding box center [714, 77] width 1 height 7
click at [712, 58] on icon "page previous" at bounding box center [711, 58] width 4 height 4
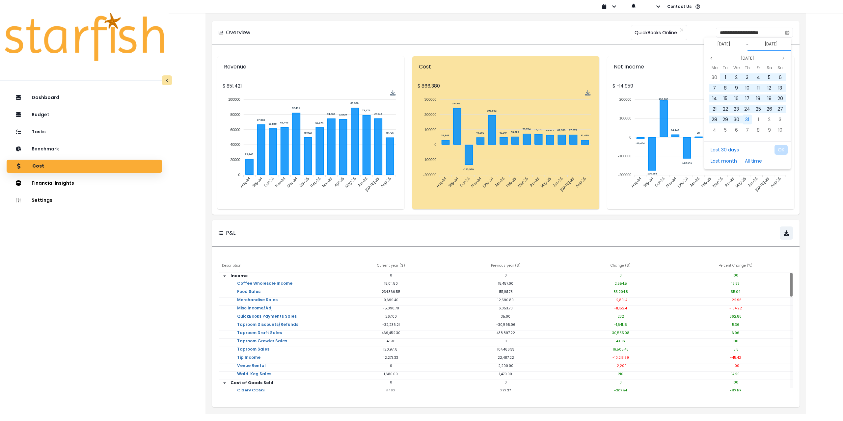
click at [747, 122] on span "31" at bounding box center [747, 119] width 4 height 7
click at [781, 149] on button "OK" at bounding box center [780, 150] width 13 height 10
type input "**********"
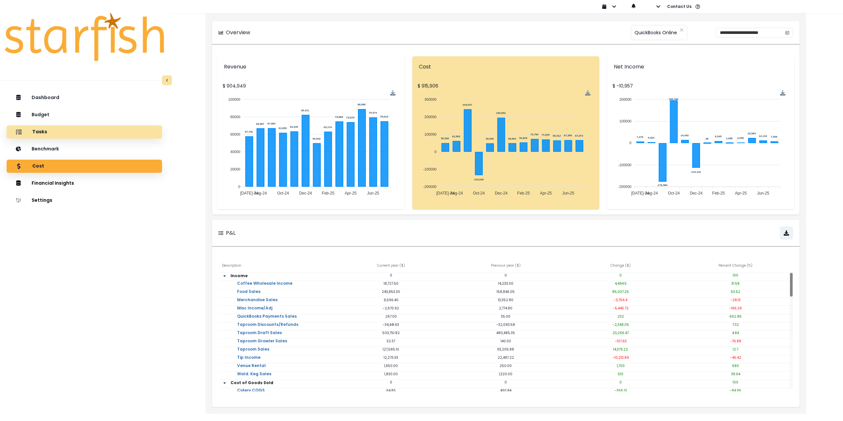
click at [53, 132] on div "Tasks" at bounding box center [84, 132] width 145 height 14
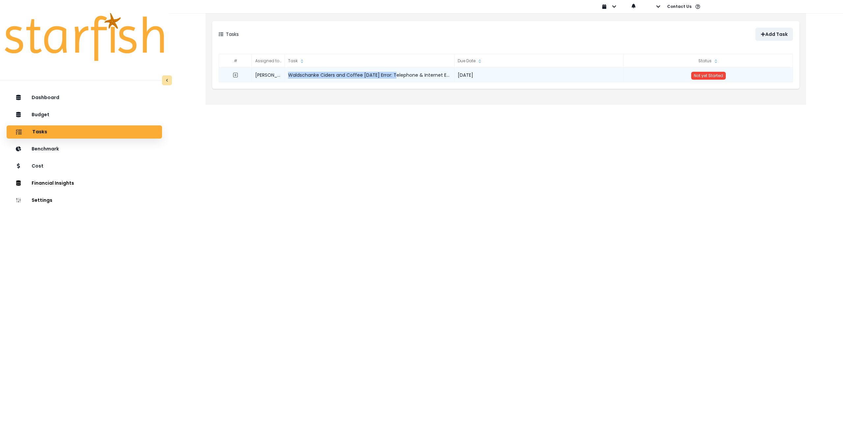
drag, startPoint x: 396, startPoint y: 74, endPoint x: 287, endPoint y: 72, distance: 108.7
click at [287, 72] on div "Waldschanke Ciders and Coffee July 2025 Error: Telephone & Internet Expense Dec…" at bounding box center [370, 75] width 170 height 15
copy div "Waldschanke Ciders and Coffee July 2025 Error"
click at [772, 35] on p "Add Task" at bounding box center [776, 35] width 22 height 6
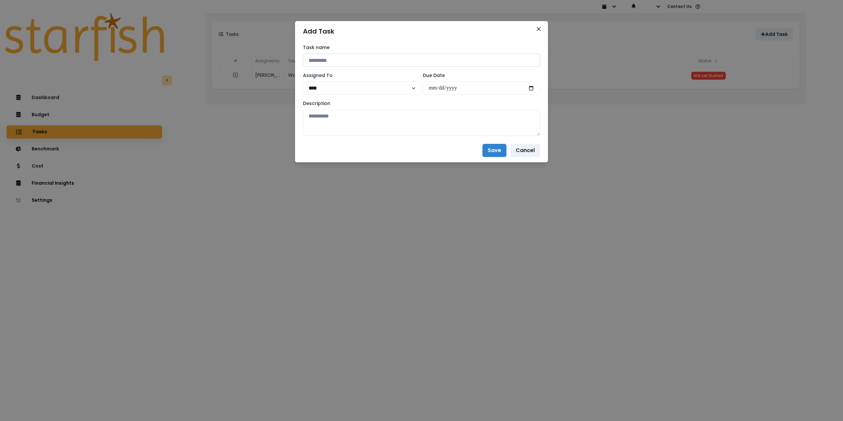
click at [385, 61] on input at bounding box center [421, 60] width 237 height 13
paste input "**********"
click at [420, 59] on input "**********" at bounding box center [421, 60] width 237 height 13
click at [425, 59] on input "**********" at bounding box center [421, 60] width 237 height 13
drag, startPoint x: 440, startPoint y: 60, endPoint x: 420, endPoint y: 60, distance: 19.4
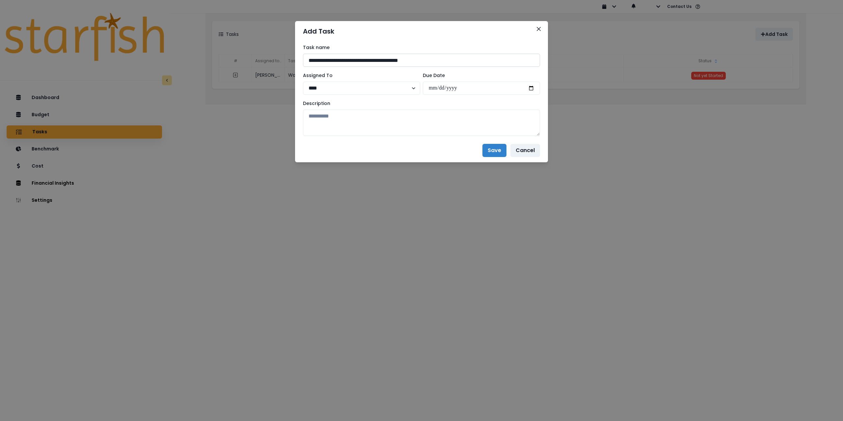
click at [420, 60] on input "**********" at bounding box center [421, 60] width 237 height 13
type input "**********"
click at [533, 90] on input "date" at bounding box center [481, 88] width 117 height 13
type input "**********"
click at [360, 90] on select "**** ****" at bounding box center [361, 88] width 117 height 13
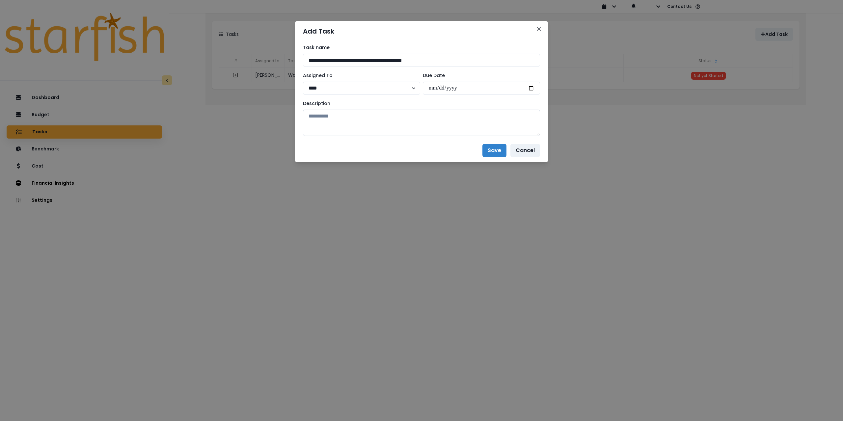
drag, startPoint x: 470, startPoint y: 115, endPoint x: 458, endPoint y: 115, distance: 11.9
click at [470, 115] on textarea at bounding box center [421, 123] width 237 height 26
click at [388, 121] on textarea at bounding box center [421, 123] width 237 height 26
paste textarea "**********"
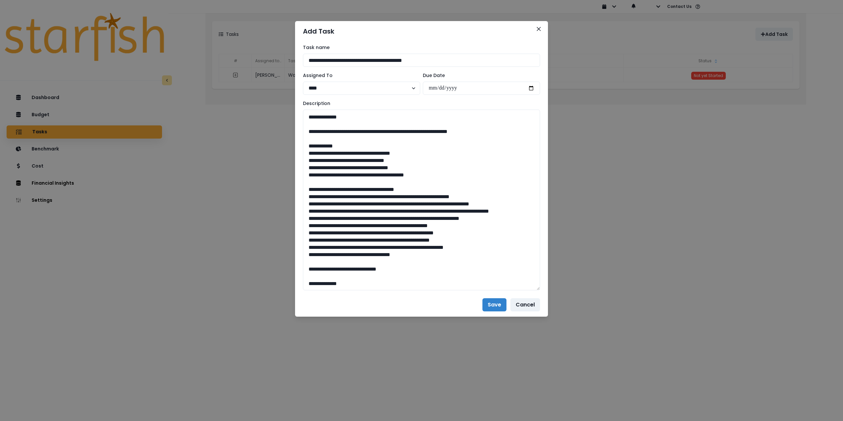
scroll to position [537, 0]
drag, startPoint x: 536, startPoint y: 135, endPoint x: 557, endPoint y: 291, distance: 158.2
click at [561, 295] on div "**********" at bounding box center [421, 210] width 843 height 421
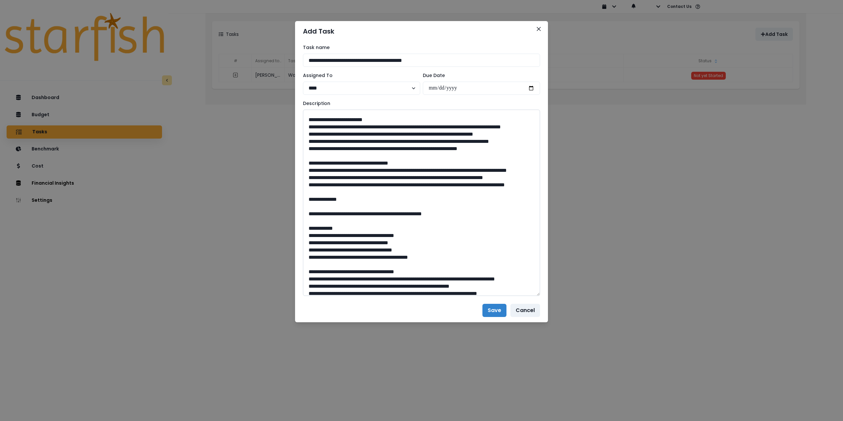
scroll to position [0, 0]
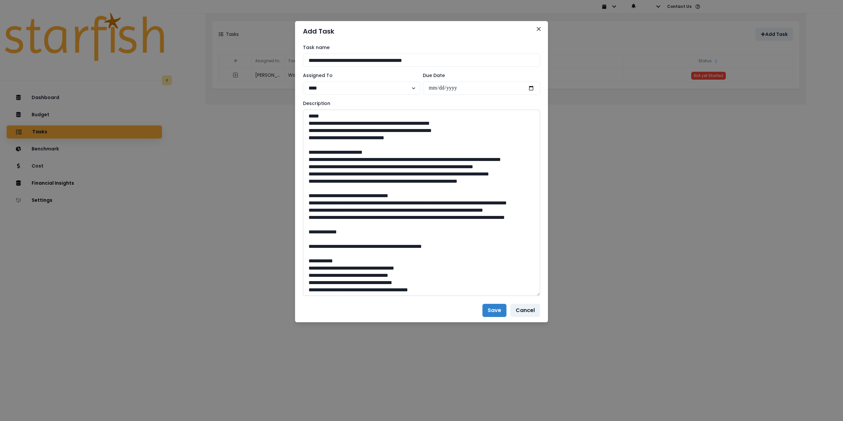
click at [380, 209] on textarea at bounding box center [421, 203] width 237 height 186
type textarea "**********"
click at [494, 311] on button "Save" at bounding box center [494, 310] width 24 height 13
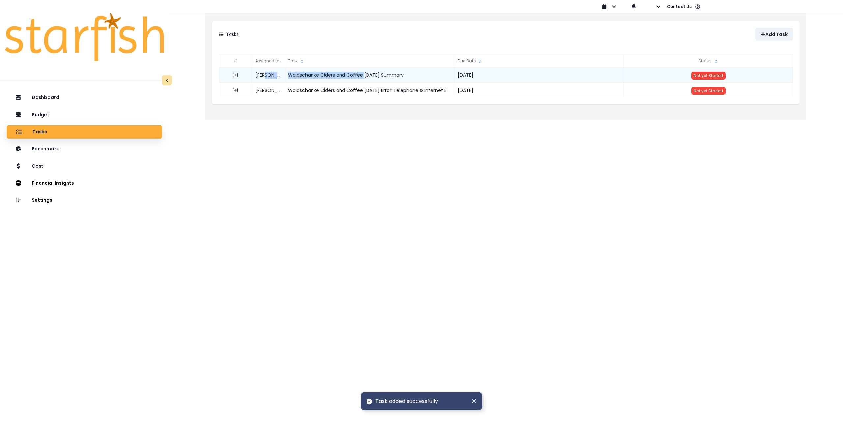
drag, startPoint x: 363, startPoint y: 76, endPoint x: 276, endPoint y: 72, distance: 87.4
click at [276, 68] on div "John Waldschanke Ciders and Coffee July 2025 Summary 2025-08-22 Not yet Started" at bounding box center [506, 68] width 574 height 0
copy div "Waldschanke Ciders and Coffee"
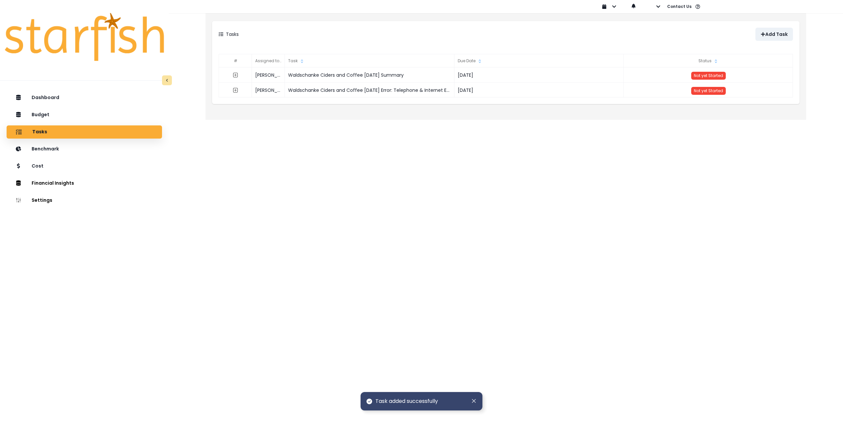
click at [360, 97] on div "# Assigned to Task Due Date Status John Waldschanke Ciders and Coffee July 2025…" at bounding box center [505, 75] width 587 height 57
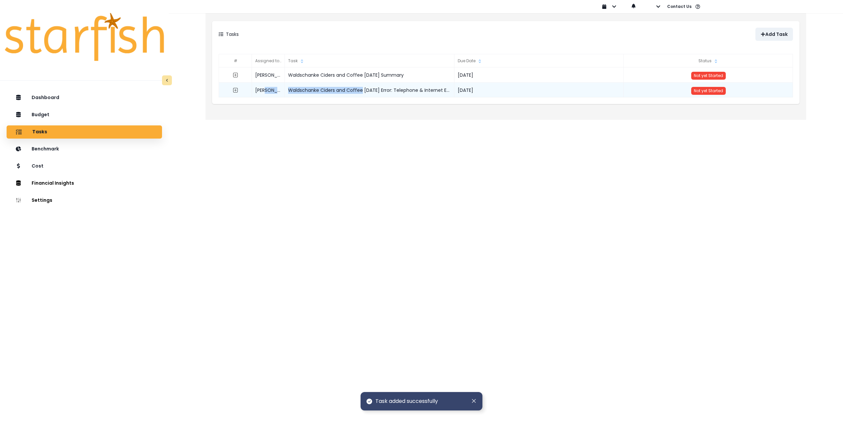
drag, startPoint x: 363, startPoint y: 90, endPoint x: 268, endPoint y: 86, distance: 94.9
click at [268, 83] on div "John Waldschanke Ciders and Coffee July 2025 Error: Telephone & Internet Expens…" at bounding box center [506, 83] width 574 height 0
copy div "Waldschanke Ciders and Coffee"
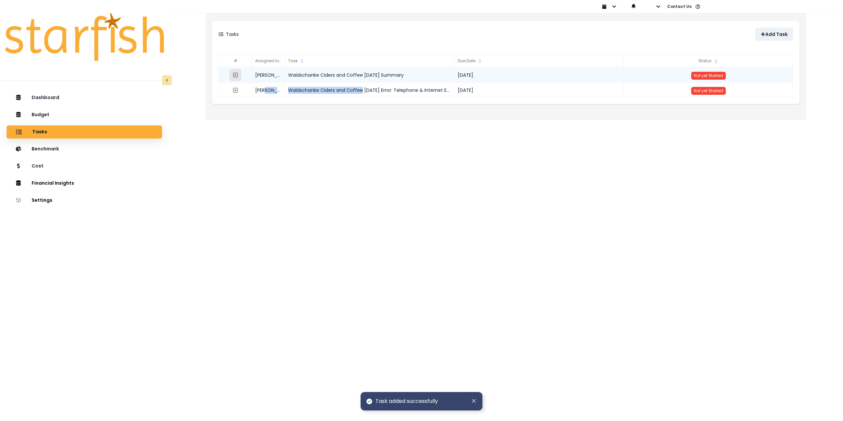
click at [237, 74] on icon "expand outline" at bounding box center [235, 75] width 5 height 5
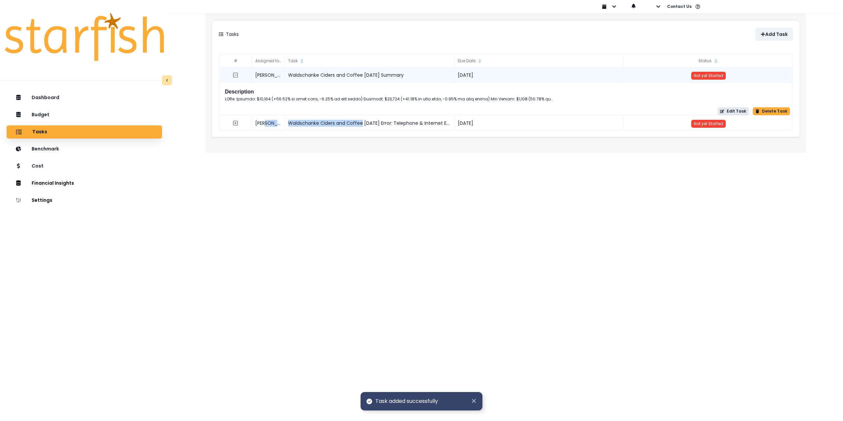
click at [739, 109] on button "Edit Task" at bounding box center [733, 111] width 31 height 8
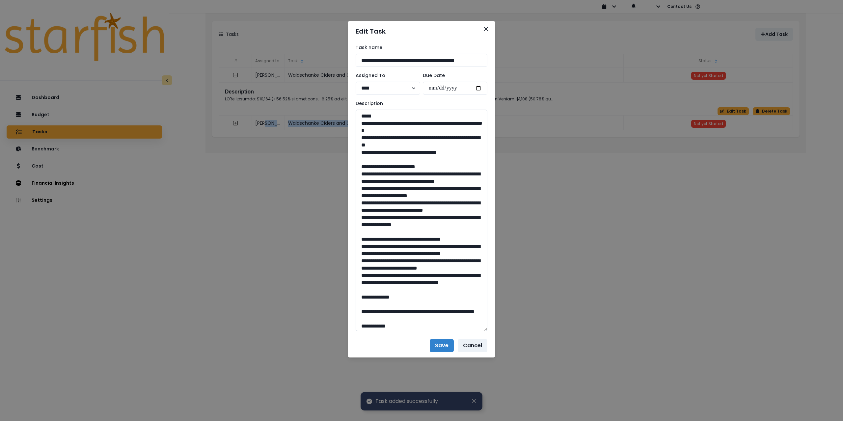
drag, startPoint x: 485, startPoint y: 132, endPoint x: 484, endPoint y: 220, distance: 88.3
click at [505, 368] on div "**********" at bounding box center [421, 210] width 843 height 421
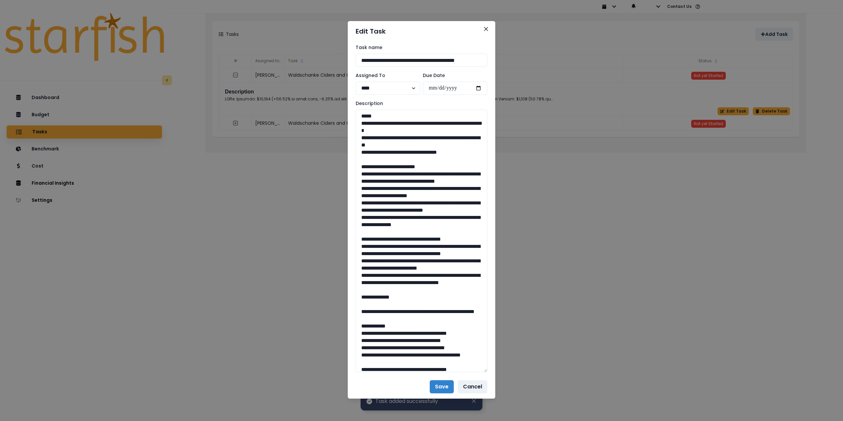
drag, startPoint x: 448, startPoint y: 150, endPoint x: 340, endPoint y: 125, distance: 110.2
drag, startPoint x: 454, startPoint y: 233, endPoint x: 353, endPoint y: 176, distance: 115.9
click at [353, 176] on div "**********" at bounding box center [422, 208] width 148 height 334
drag, startPoint x: 360, startPoint y: 261, endPoint x: 415, endPoint y: 321, distance: 81.6
click at [415, 321] on textarea at bounding box center [422, 241] width 132 height 263
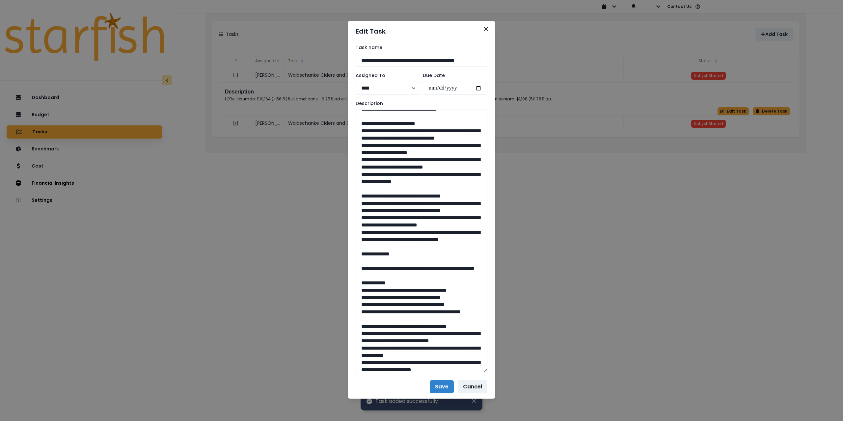
scroll to position [99, 0]
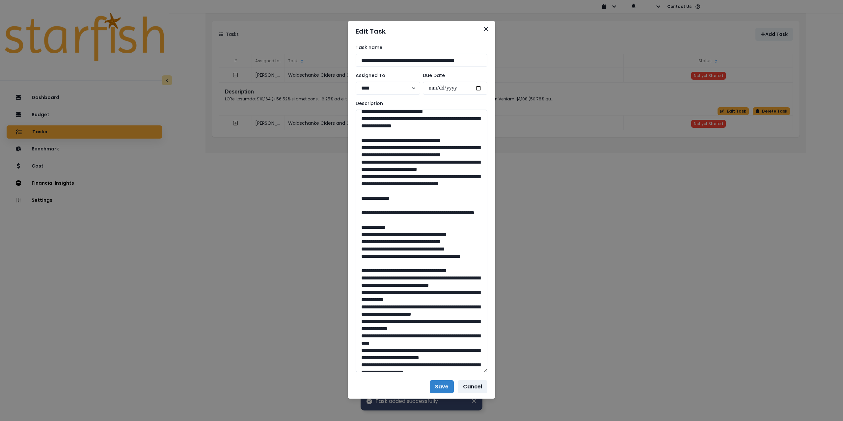
drag, startPoint x: 379, startPoint y: 248, endPoint x: 430, endPoint y: 268, distance: 54.6
click at [430, 268] on textarea at bounding box center [422, 241] width 132 height 263
click at [409, 245] on textarea at bounding box center [422, 241] width 132 height 263
drag, startPoint x: 391, startPoint y: 249, endPoint x: 379, endPoint y: 246, distance: 12.6
click at [379, 246] on textarea at bounding box center [422, 241] width 132 height 263
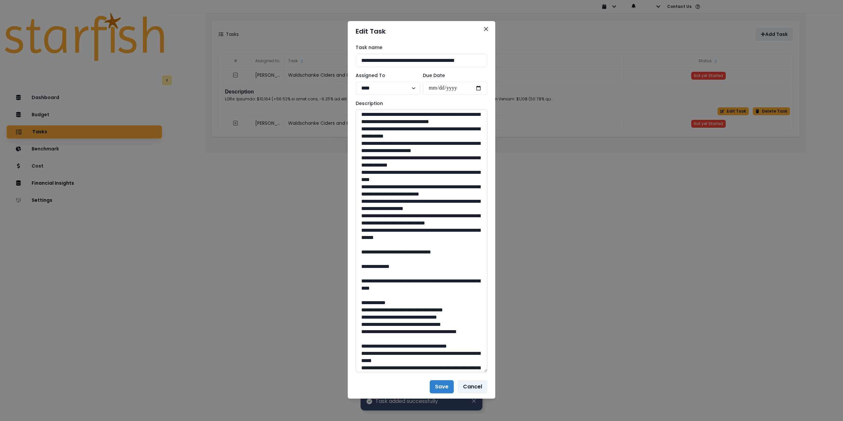
scroll to position [263, 0]
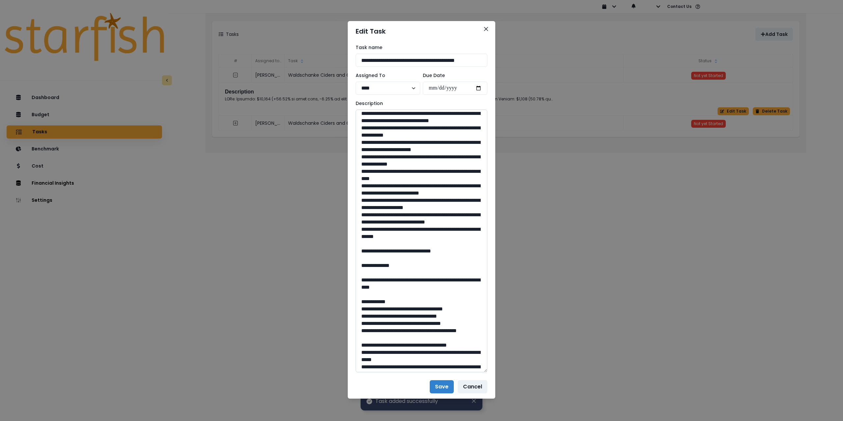
drag, startPoint x: 410, startPoint y: 331, endPoint x: 425, endPoint y: 332, distance: 15.2
click at [425, 332] on textarea at bounding box center [422, 241] width 132 height 263
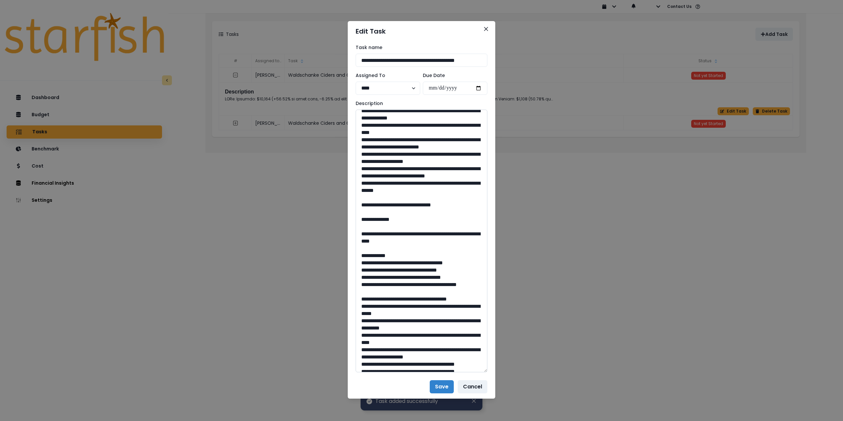
scroll to position [362, 0]
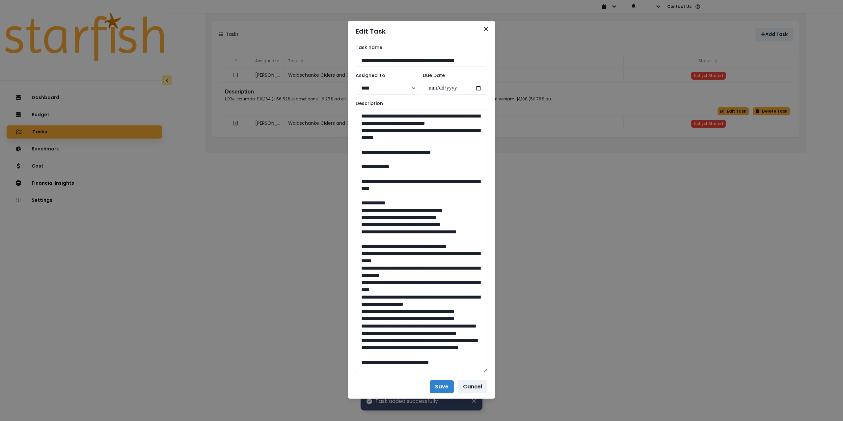
drag, startPoint x: 384, startPoint y: 261, endPoint x: 452, endPoint y: 270, distance: 68.7
click at [452, 270] on textarea at bounding box center [422, 241] width 132 height 263
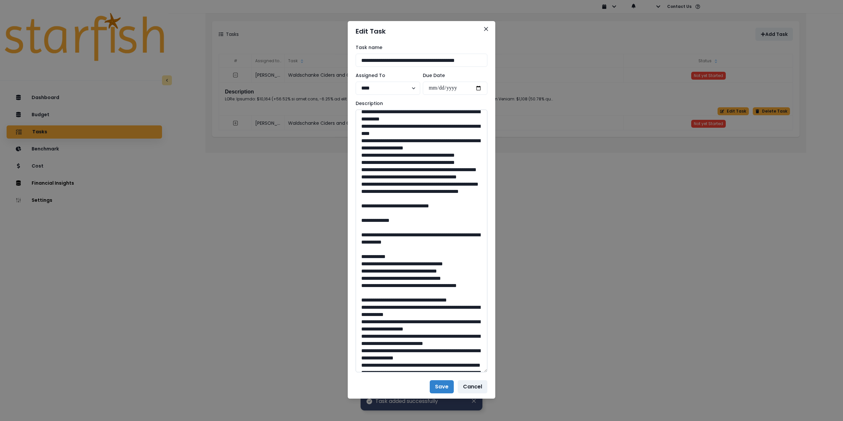
scroll to position [527, 0]
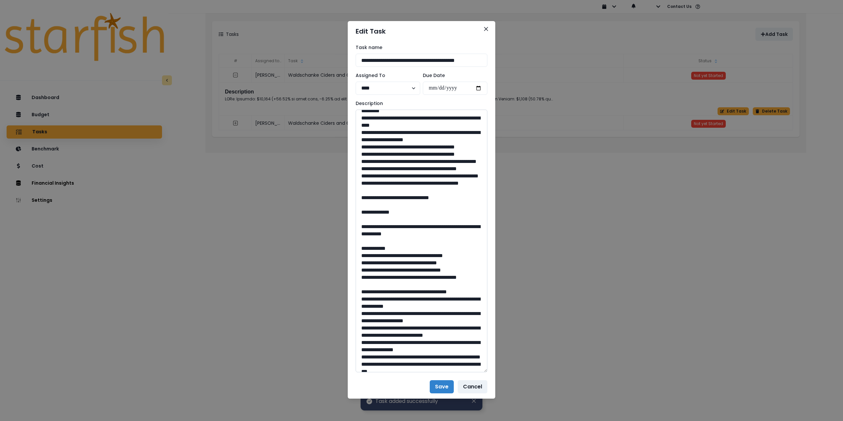
drag, startPoint x: 407, startPoint y: 327, endPoint x: 424, endPoint y: 327, distance: 17.1
click at [424, 327] on textarea at bounding box center [422, 241] width 132 height 263
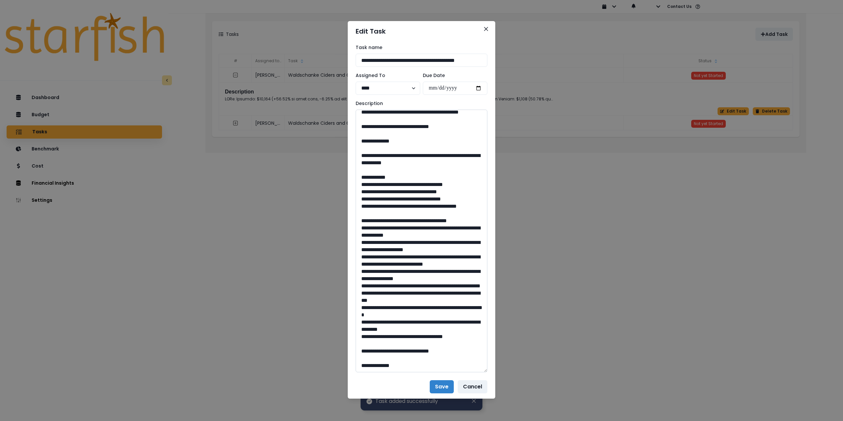
scroll to position [659, 0]
drag, startPoint x: 383, startPoint y: 226, endPoint x: 470, endPoint y: 234, distance: 87.7
click at [470, 234] on textarea at bounding box center [422, 241] width 132 height 263
drag, startPoint x: 421, startPoint y: 352, endPoint x: 407, endPoint y: 353, distance: 14.2
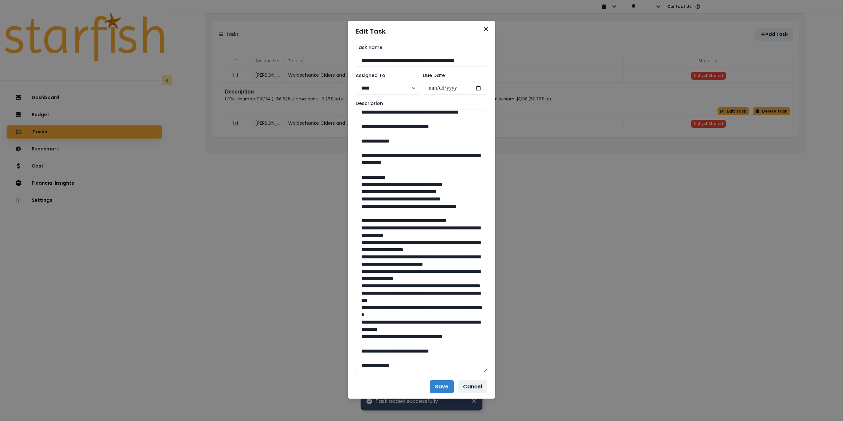
click at [407, 353] on textarea at bounding box center [422, 241] width 132 height 263
